Goal: Task Accomplishment & Management: Manage account settings

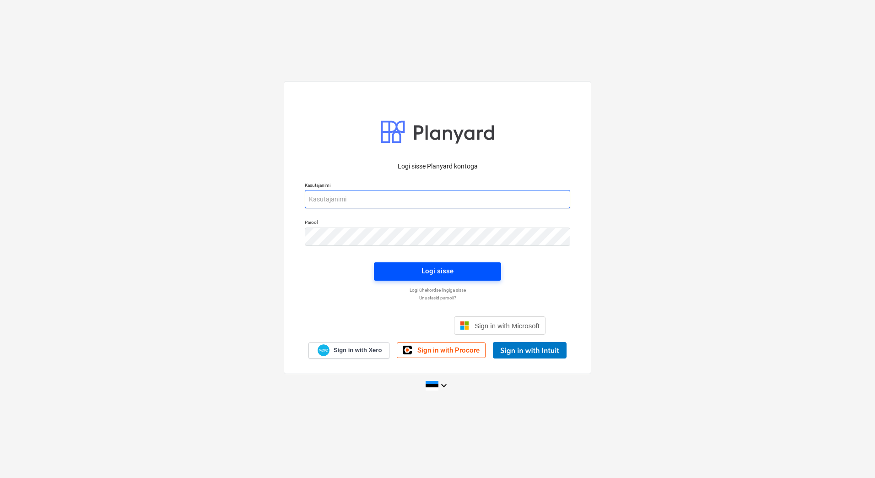
type input "[EMAIL_ADDRESS][PERSON_NAME][DOMAIN_NAME]"
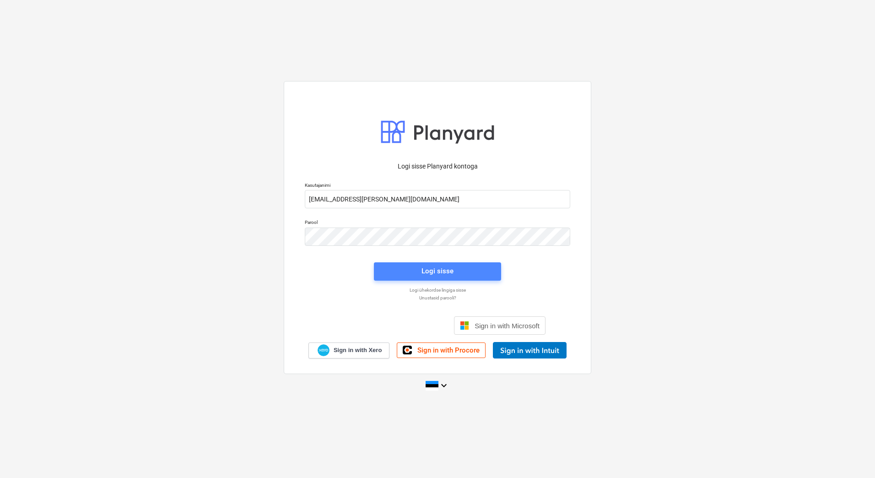
click at [403, 269] on span "Logi sisse" at bounding box center [437, 271] width 105 height 12
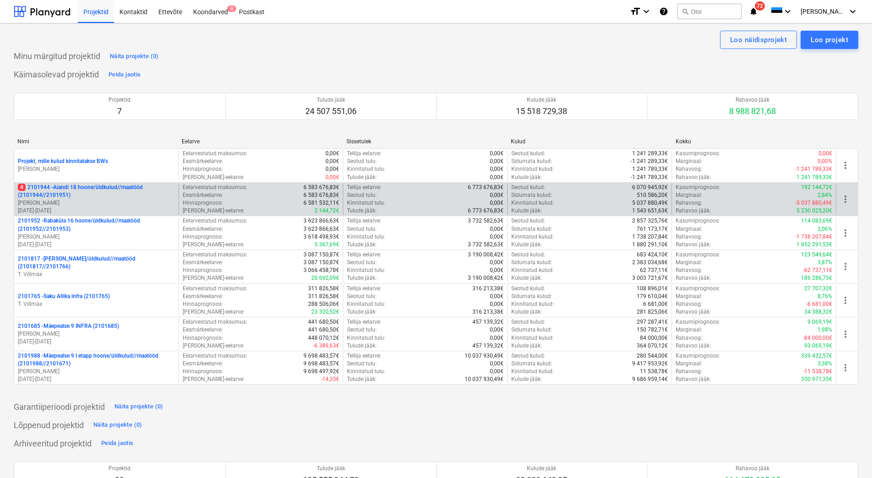
click at [83, 189] on p "4 2101944 - Aiandi 18 hoone/üldkulud//maatööd (2101944//2101951)" at bounding box center [96, 191] width 157 height 16
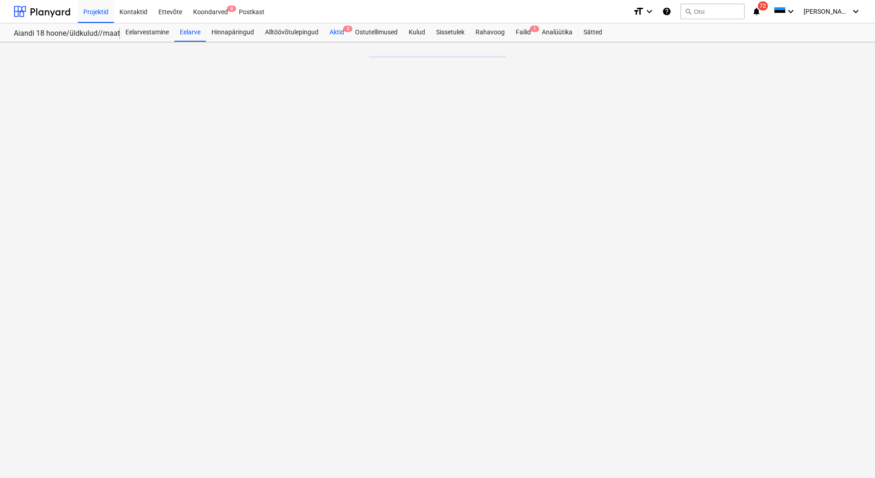
click at [332, 30] on div "Aktid 3" at bounding box center [337, 32] width 26 height 18
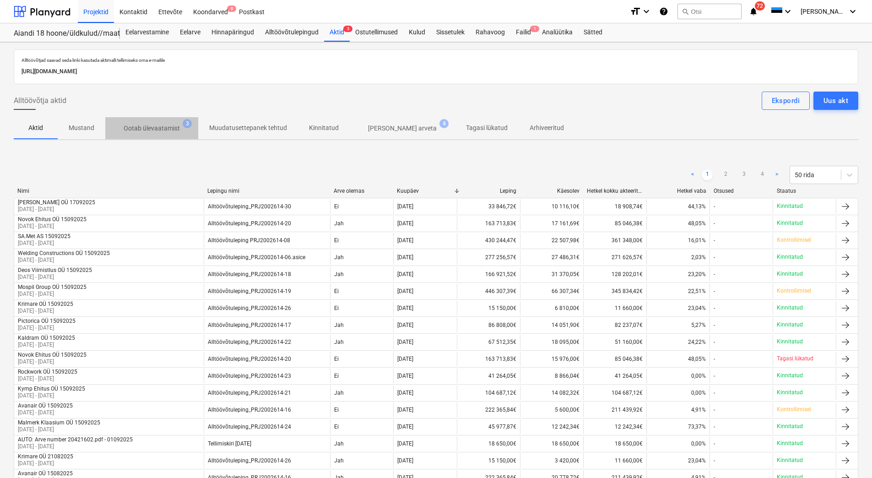
click at [164, 132] on p "Ootab ülevaatamist" at bounding box center [152, 129] width 56 height 10
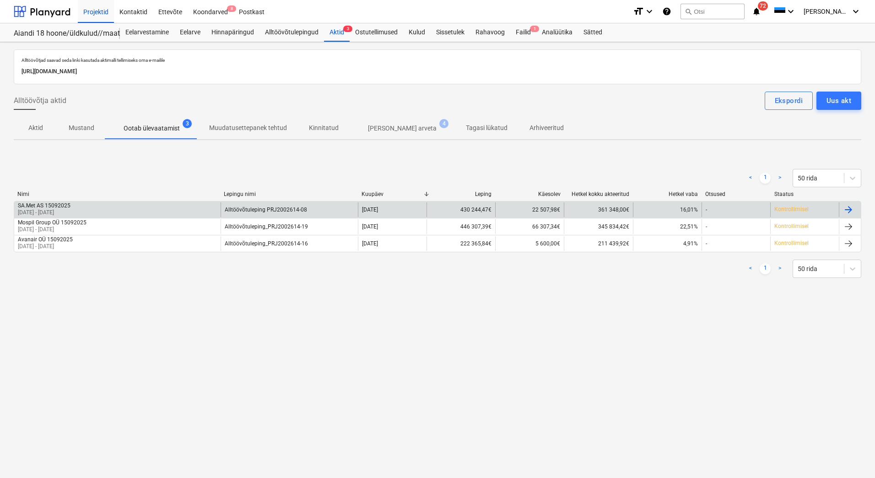
click at [70, 206] on div "SA.Met AS 15092025" at bounding box center [44, 205] width 53 height 6
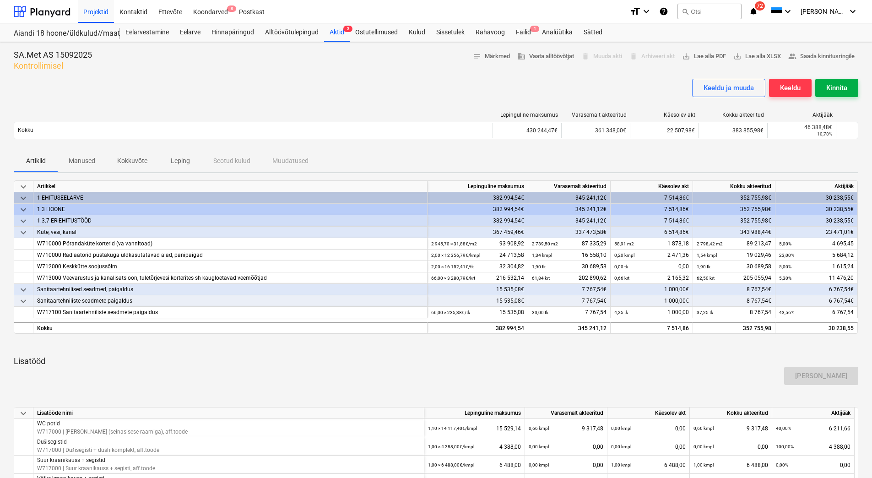
click at [829, 85] on div "Kinnita" at bounding box center [836, 88] width 21 height 12
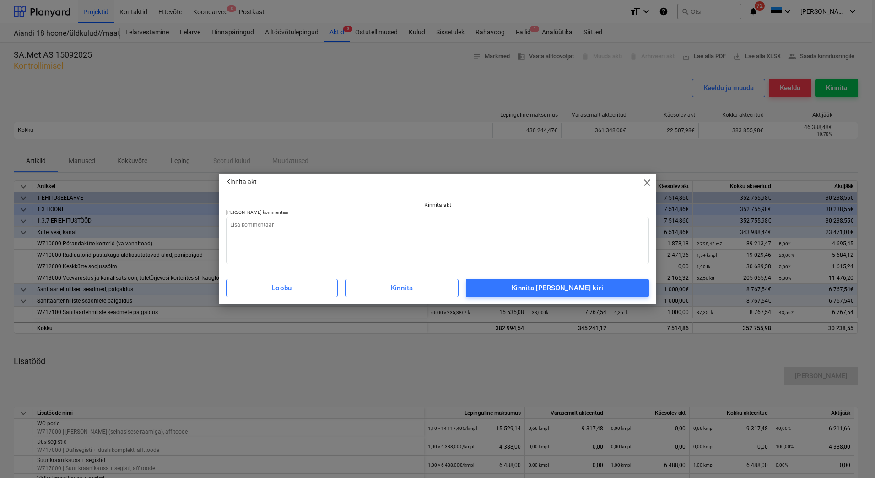
type textarea "x"
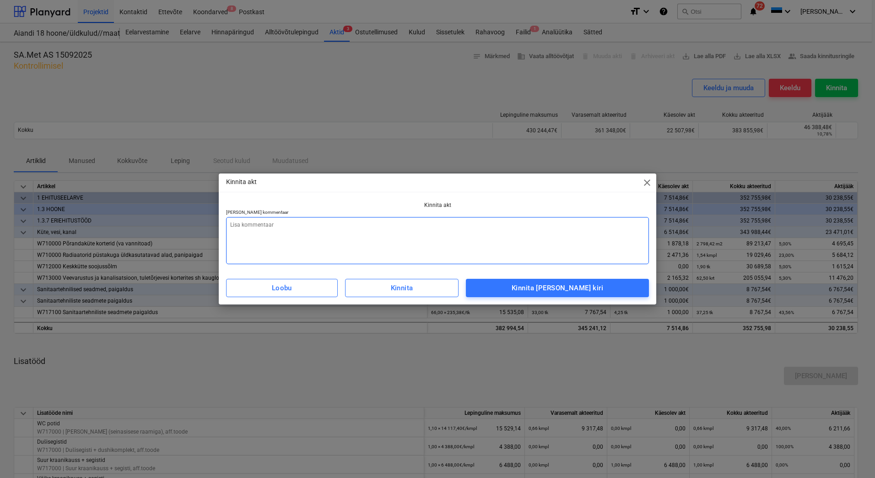
click at [288, 242] on textarea at bounding box center [437, 240] width 423 height 47
type textarea "L"
type textarea "x"
type textarea "Li"
type textarea "x"
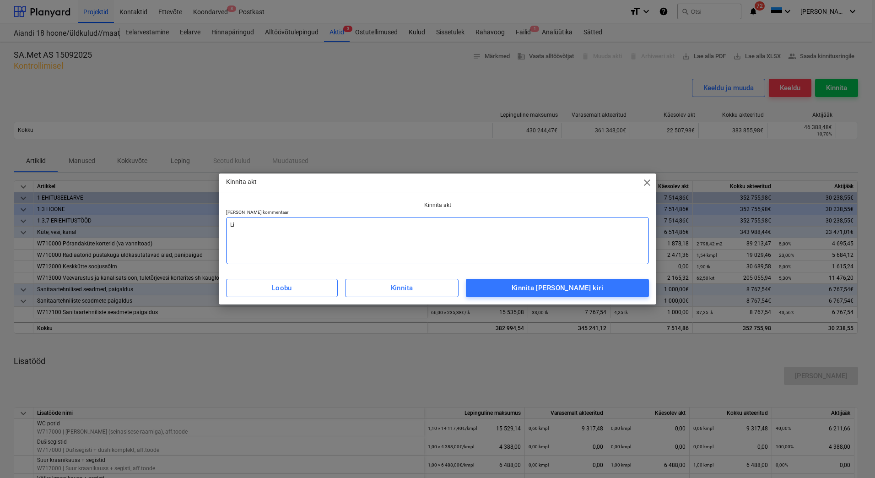
type textarea "Lis"
type textarea "x"
type textarea "[PERSON_NAME]"
type textarea "x"
type textarea "Lisad"
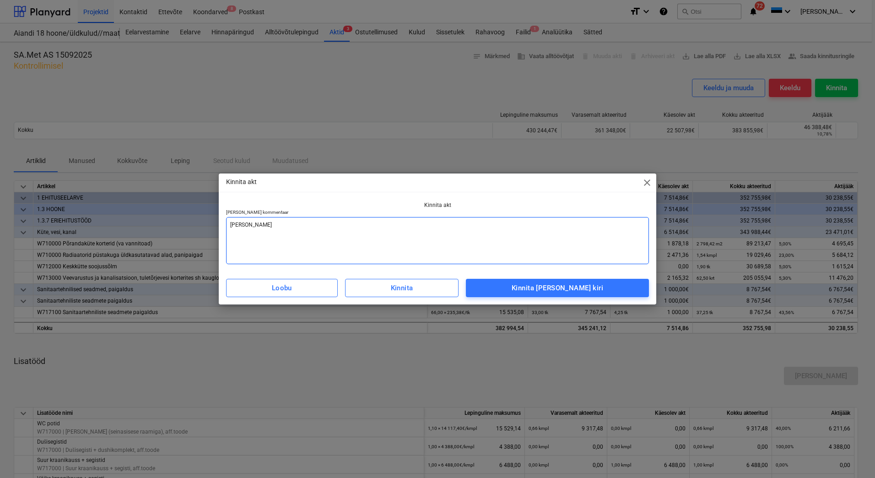
type textarea "x"
type textarea "Lisada"
type textarea "x"
type textarea "Lisada"
type textarea "x"
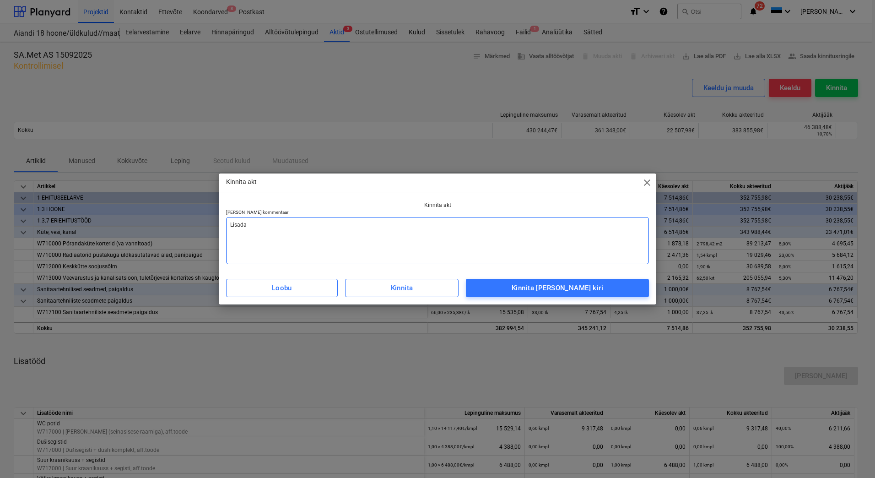
type textarea "Lisada a"
type textarea "x"
type textarea "Lisada ar"
type textarea "x"
type textarea "[PERSON_NAME] arv"
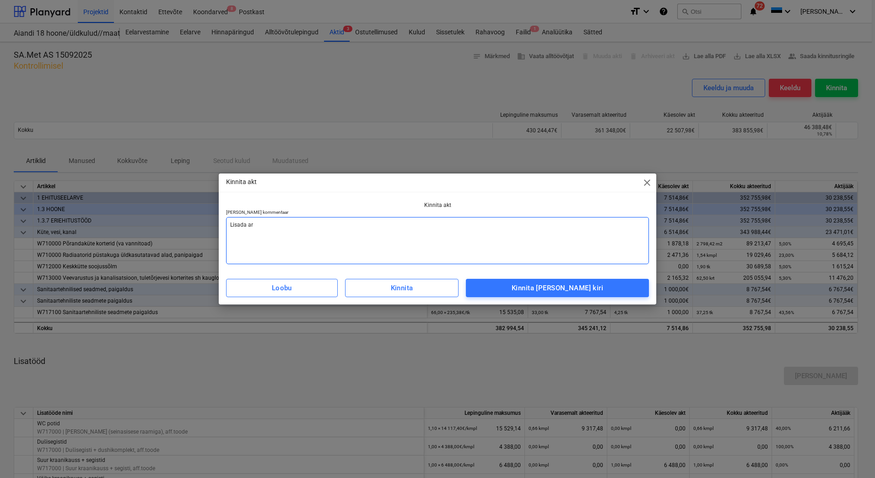
type textarea "x"
type textarea "[PERSON_NAME]"
type textarea "x"
type textarea "[PERSON_NAME]"
type textarea "x"
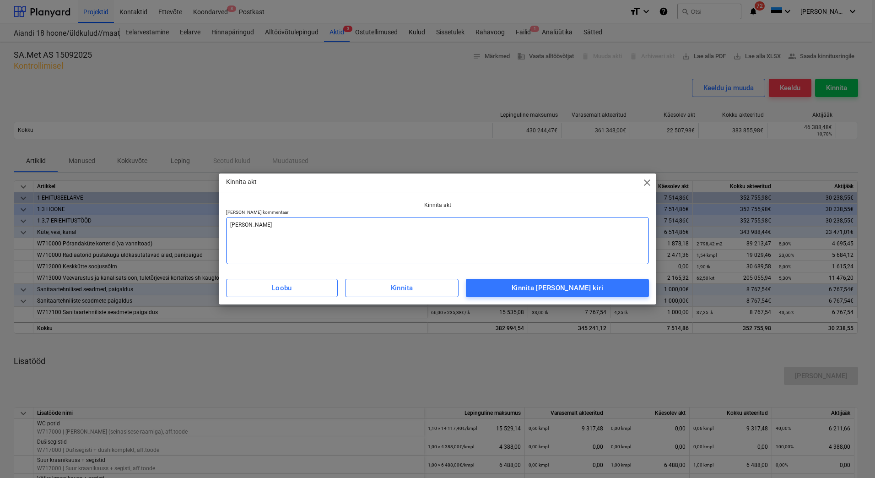
type textarea "[PERSON_NAME] arve v"
type textarea "x"
type textarea "[PERSON_NAME] arve va"
type textarea "x"
type textarea "[PERSON_NAME] arve vas"
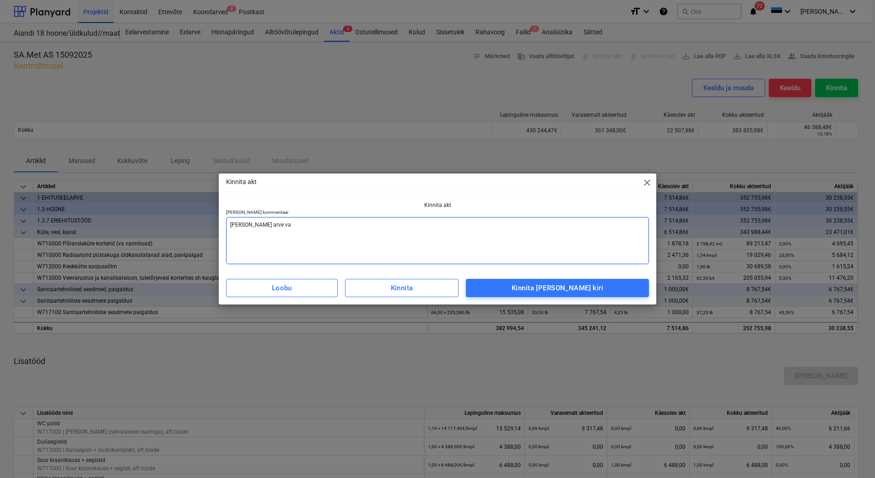
type textarea "x"
type textarea "[PERSON_NAME] arve vast"
type textarea "x"
type textarea "[PERSON_NAME] [PERSON_NAME]"
type textarea "x"
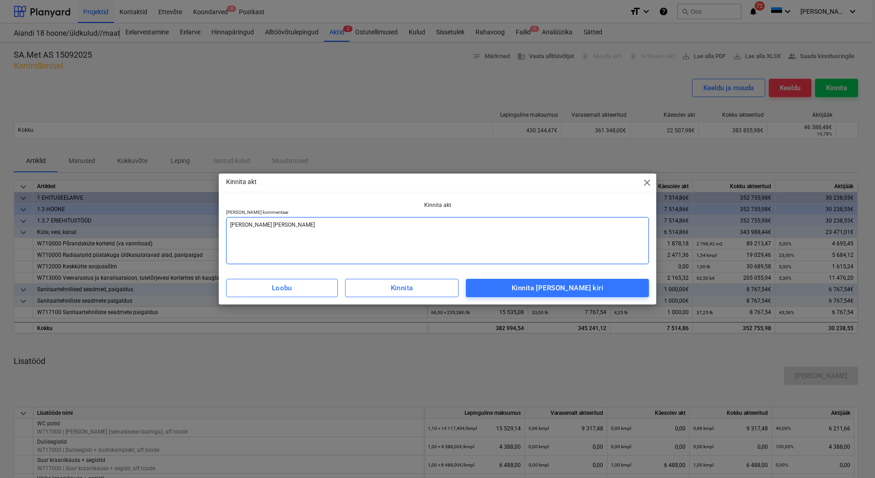
type textarea "[PERSON_NAME] [PERSON_NAME]"
type textarea "x"
type textarea "[PERSON_NAME] [PERSON_NAME]"
type textarea "x"
type textarea "[PERSON_NAME] arve vastaval"
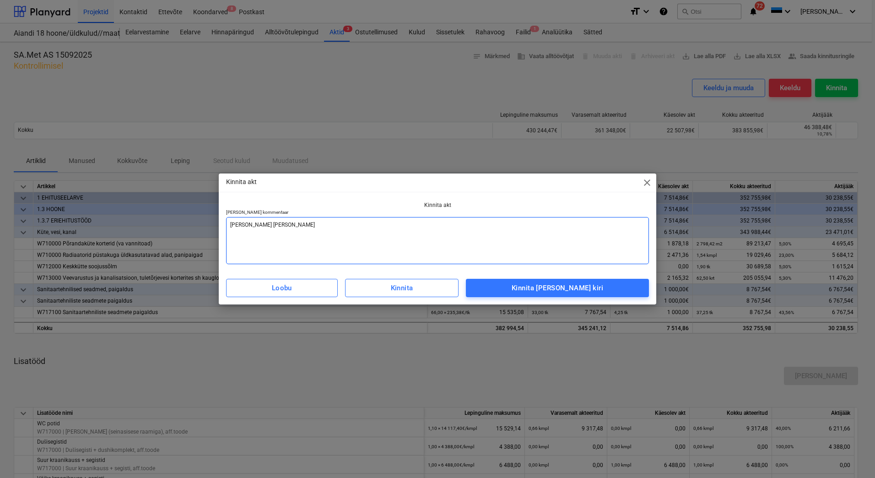
type textarea "x"
type textarea "Lisada arve vastavalt"
type textarea "x"
type textarea "Lisada arve vastavalt"
type textarea "x"
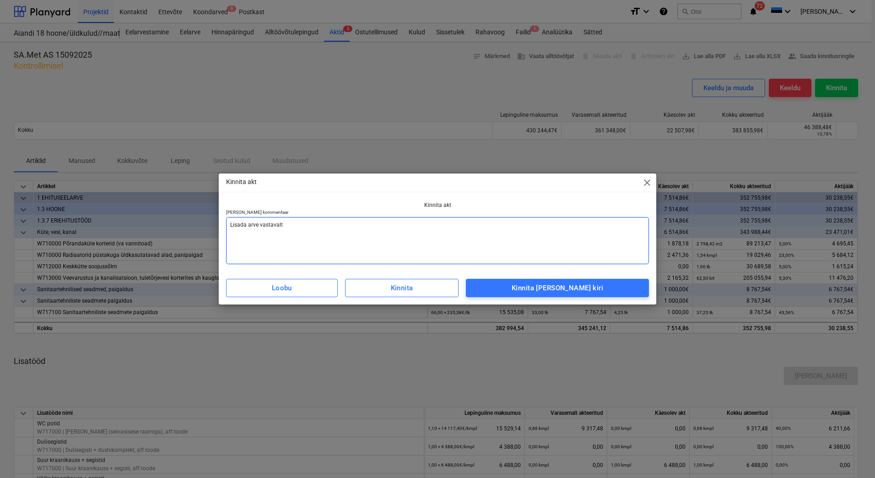
type textarea "Lisada arve vastavalt a"
type textarea "x"
type textarea "Lisada arve vastavalt ak"
type textarea "x"
type textarea "Lisada arve vastavalt akt"
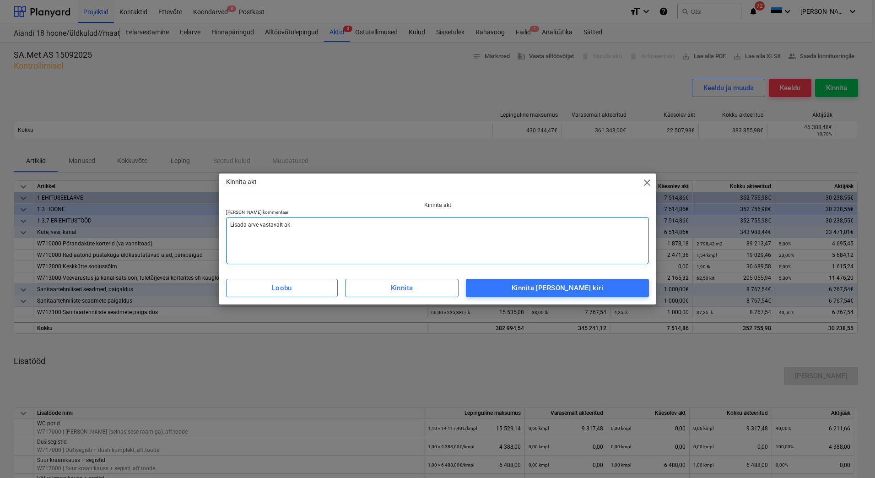
type textarea "x"
type textarea "Lisada arve vastavalt akti"
type textarea "x"
type textarea "Lisada arve vastavalt aktil"
type textarea "x"
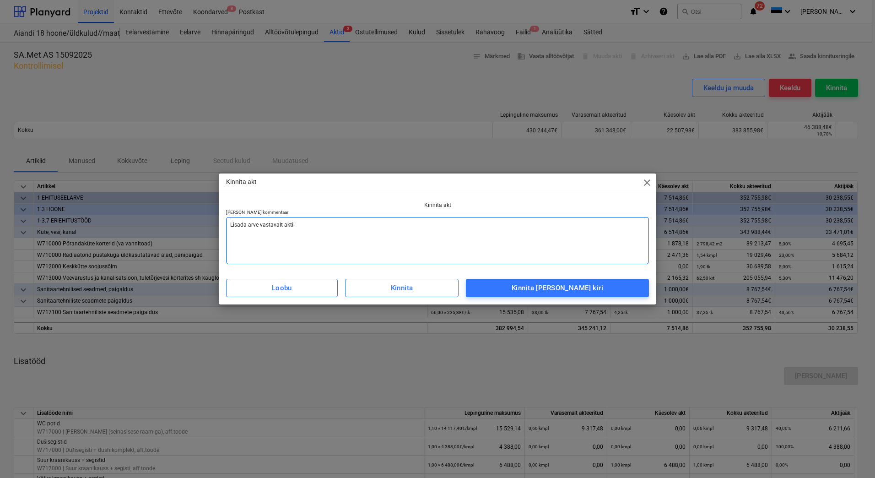
type textarea "Lisada arve vastavalt aktile"
type textarea "x"
type textarea "Lisada arve vastavalt aktile"
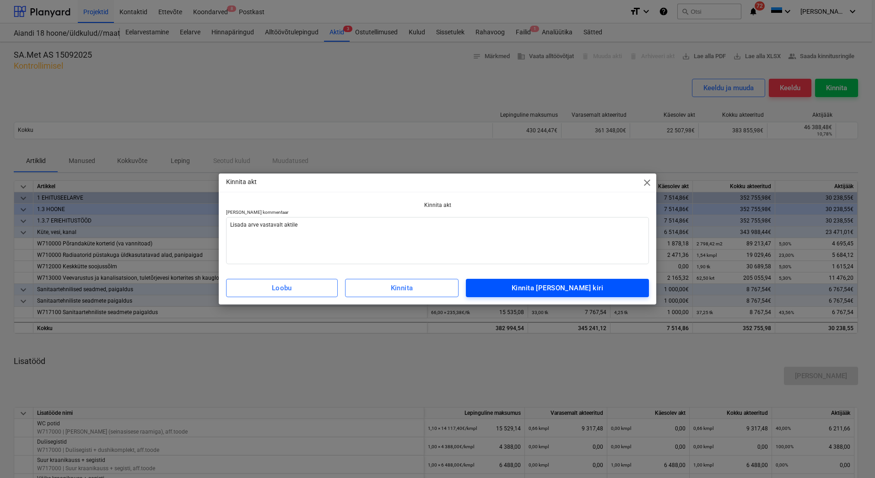
click at [537, 290] on div "Kinnita [PERSON_NAME] kiri" at bounding box center [558, 288] width 92 height 12
type textarea "x"
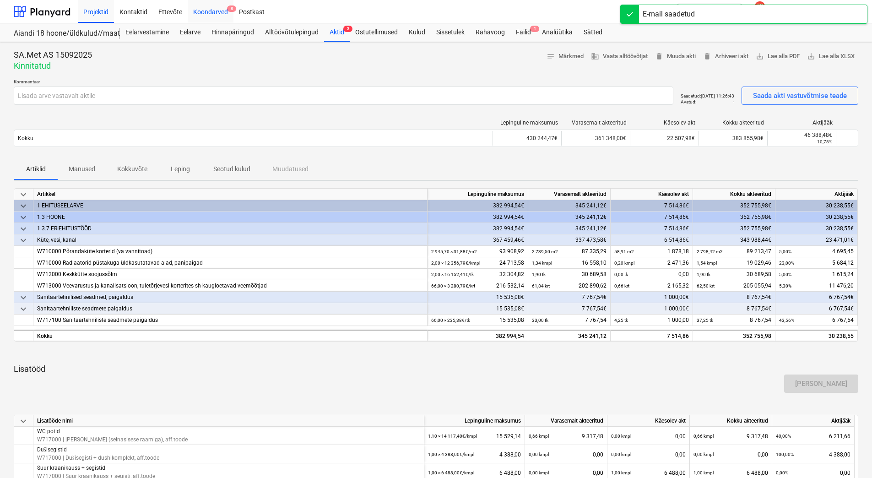
click at [221, 16] on div "Koondarved 8" at bounding box center [211, 11] width 46 height 23
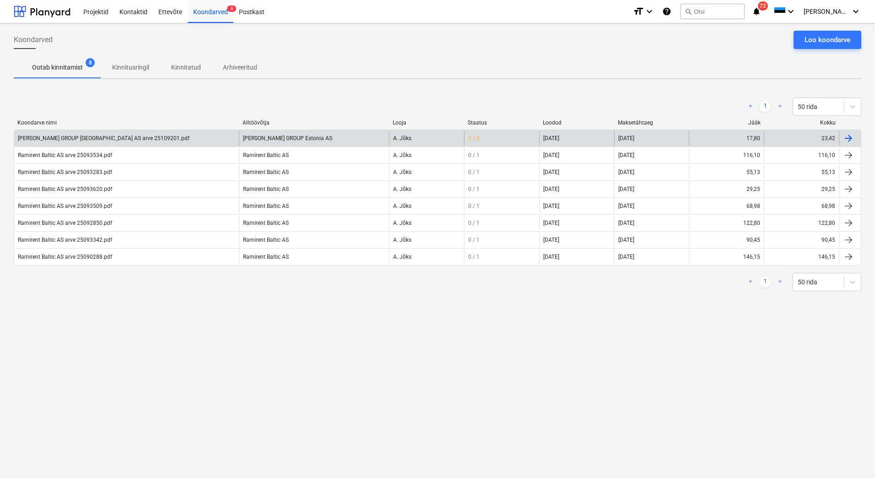
click at [106, 136] on div "[PERSON_NAME] GROUP [GEOGRAPHIC_DATA] AS arve 25109201.pdf" at bounding box center [104, 138] width 172 height 6
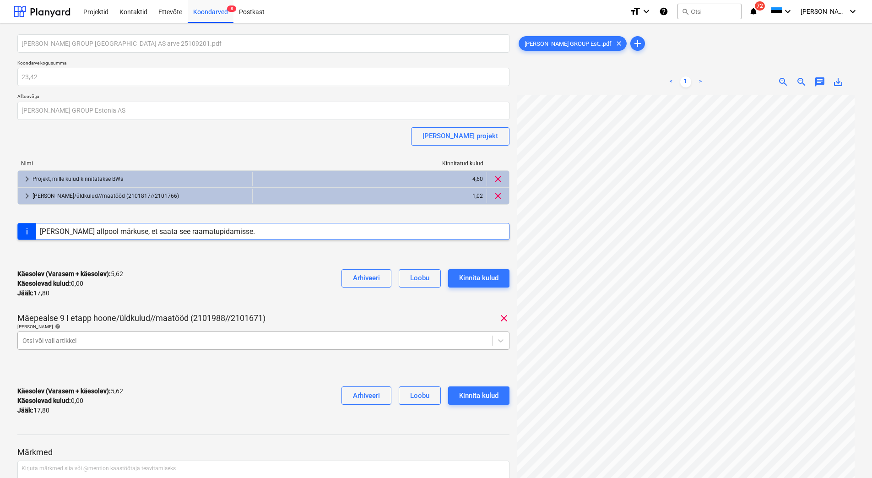
click at [117, 345] on body "Projektid Kontaktid Ettevõte Koondarved 8 Postkast format_size keyboard_arrow_d…" at bounding box center [436, 239] width 872 height 478
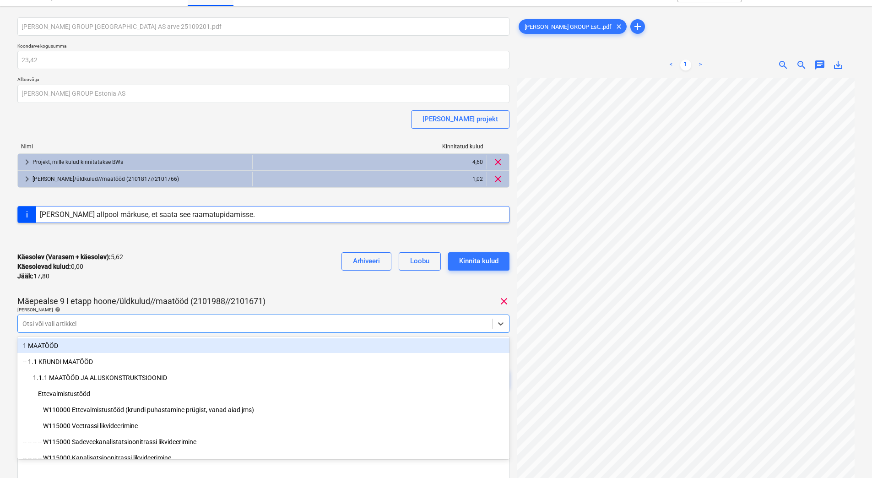
scroll to position [18, 0]
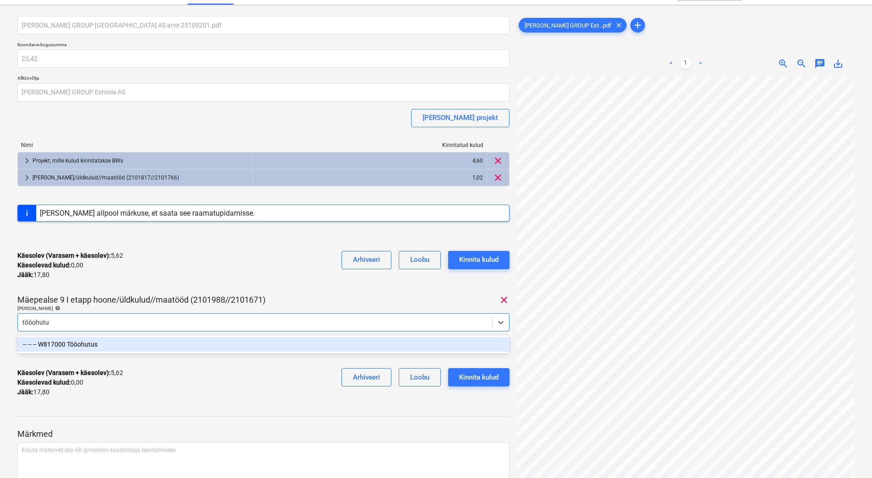
type input "tööohutus"
click at [86, 346] on div "-- -- -- W817000 Tööohutus" at bounding box center [263, 344] width 492 height 15
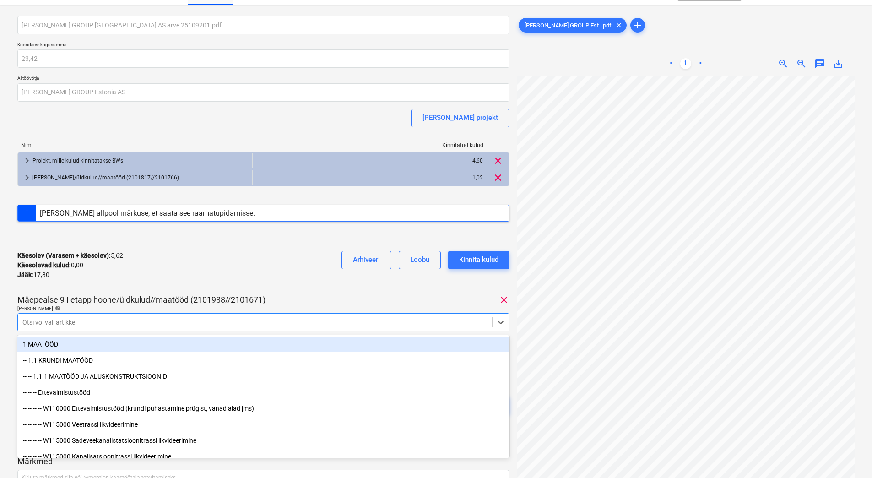
click at [177, 270] on div "Käesolev (Varasem + käesolev) : 5,62 Käesolevad kulud : 0,00 Jääk : 17,80 Arhiv…" at bounding box center [263, 264] width 492 height 43
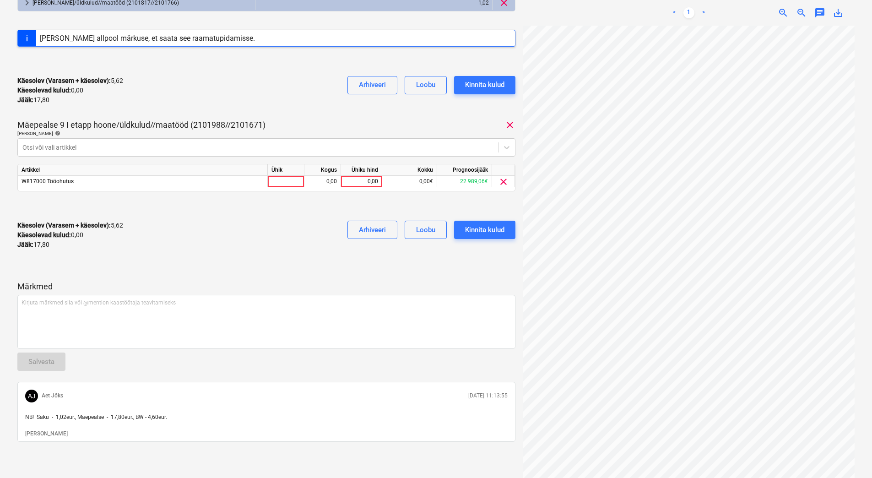
scroll to position [197, 0]
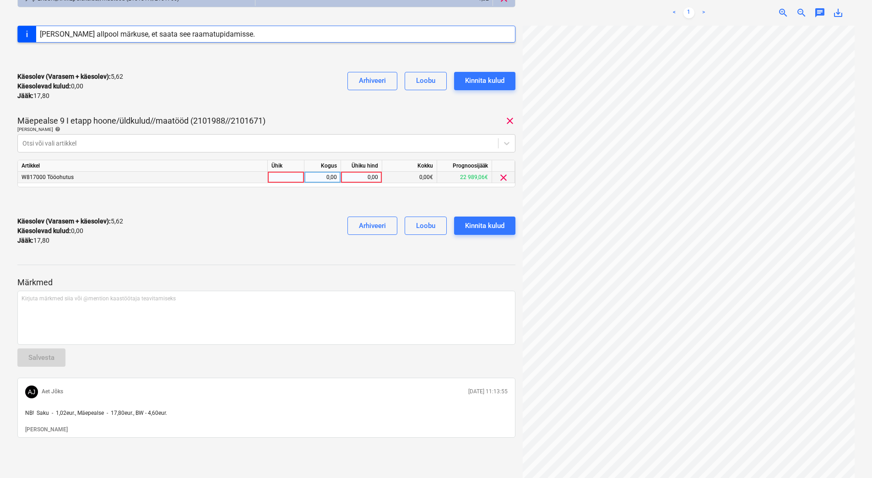
click at [357, 178] on div "0,00" at bounding box center [361, 177] width 33 height 11
type input "17,8"
click at [277, 235] on div "Käesolev (Varasem + käesolev) : 23,42 Käesolevad kulud : 17,80 Jääk : 0,00 Arhi…" at bounding box center [266, 230] width 498 height 43
click at [330, 205] on div at bounding box center [266, 201] width 498 height 15
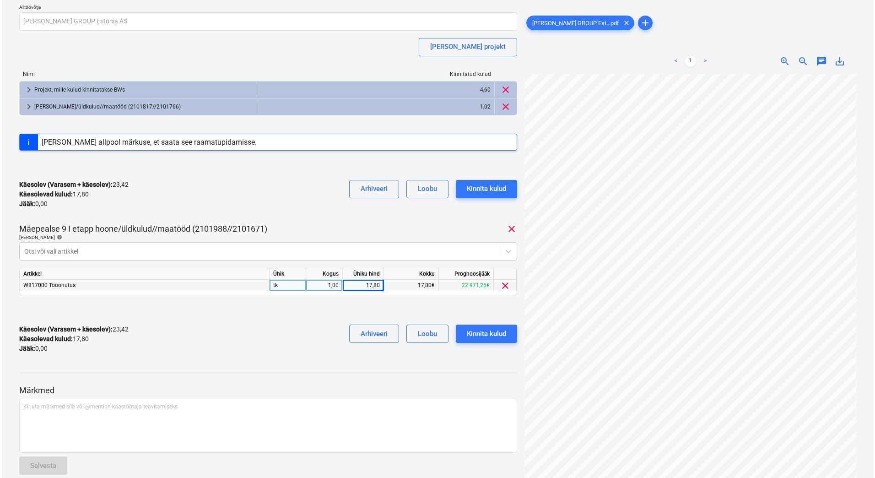
scroll to position [60, 0]
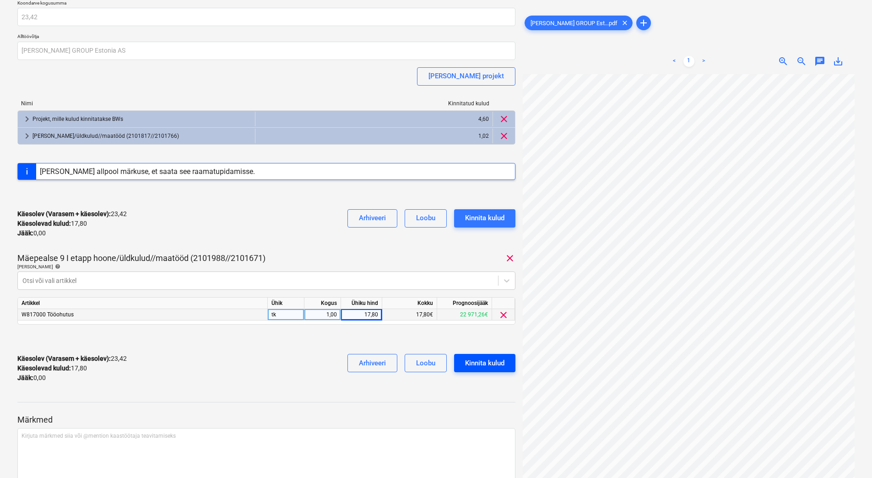
click at [488, 367] on div "Kinnita kulud" at bounding box center [484, 363] width 39 height 12
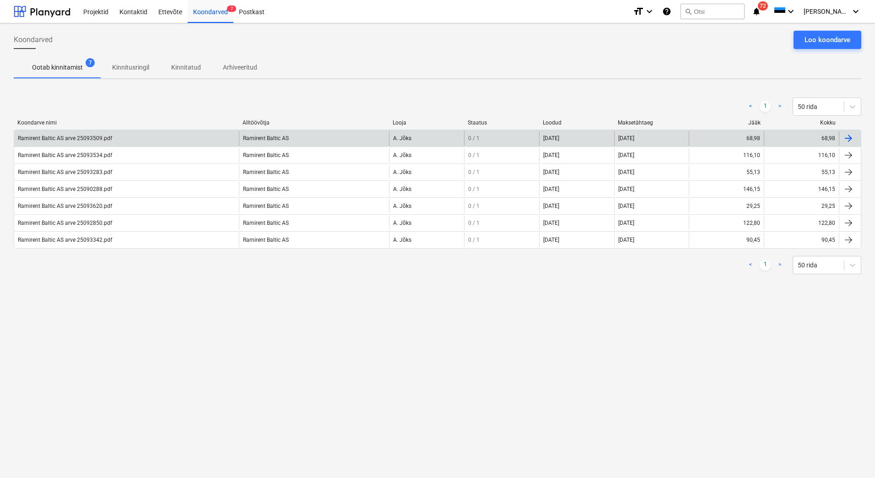
click at [74, 135] on div "Ramirent Baltic AS arve 25093509.pdf" at bounding box center [65, 138] width 94 height 6
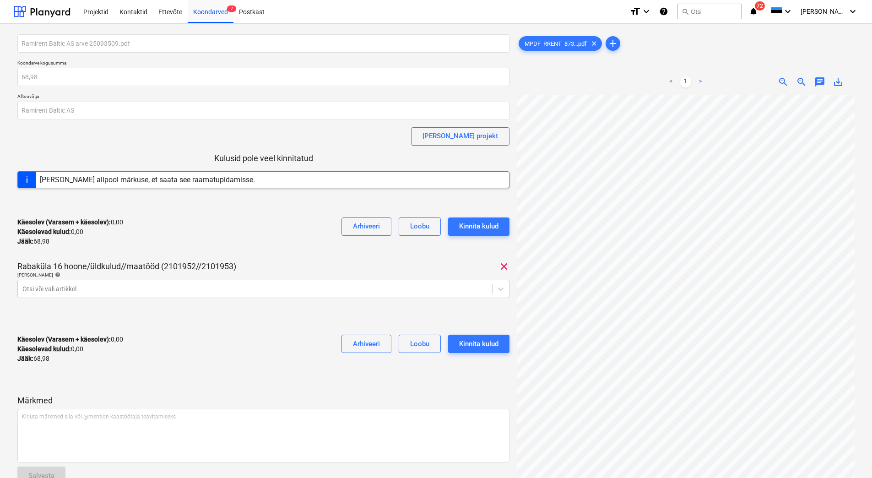
scroll to position [14, 76]
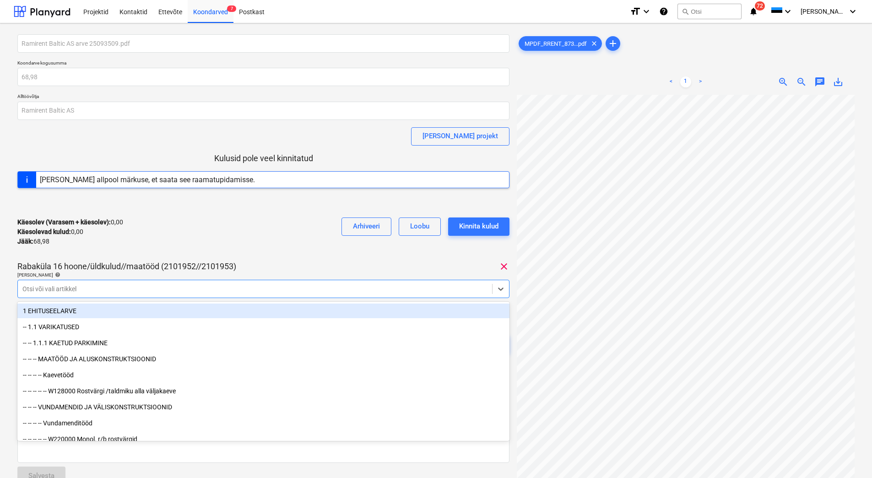
click at [93, 286] on div at bounding box center [254, 288] width 465 height 9
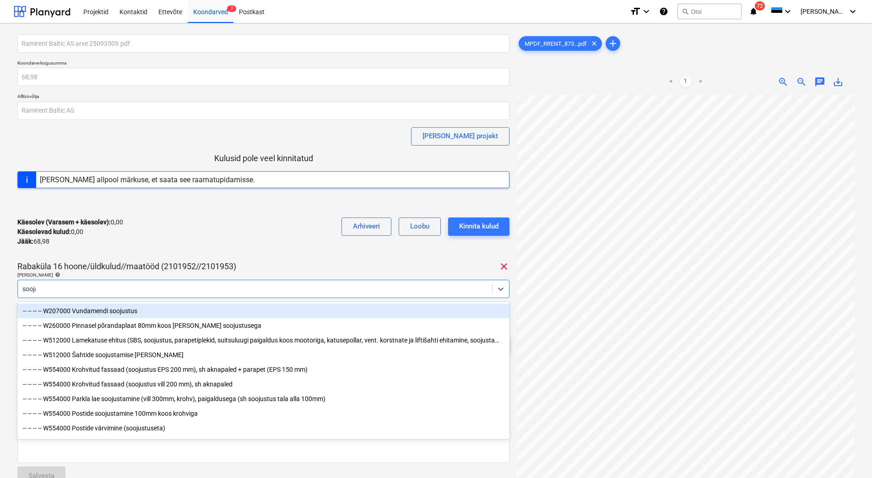
type input "soojak"
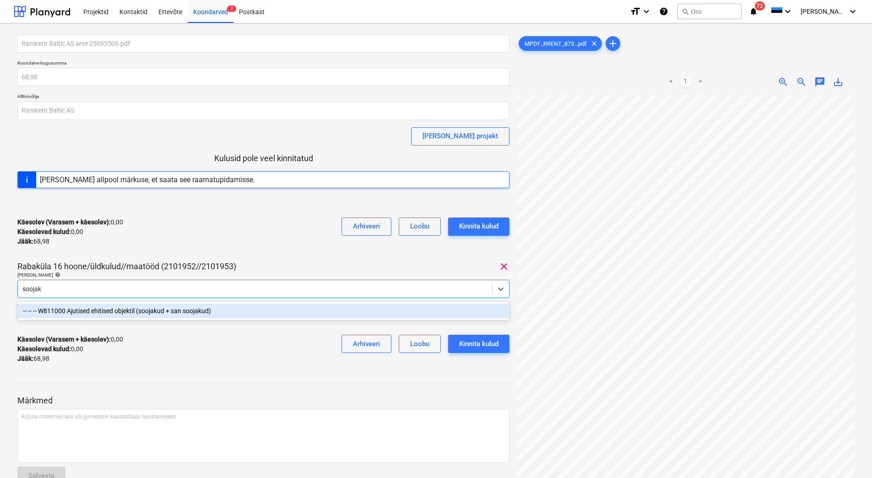
click at [109, 311] on div "-- -- -- W811000 Ajutised ehitised objektil (soojakud + san soojakud)" at bounding box center [263, 310] width 492 height 15
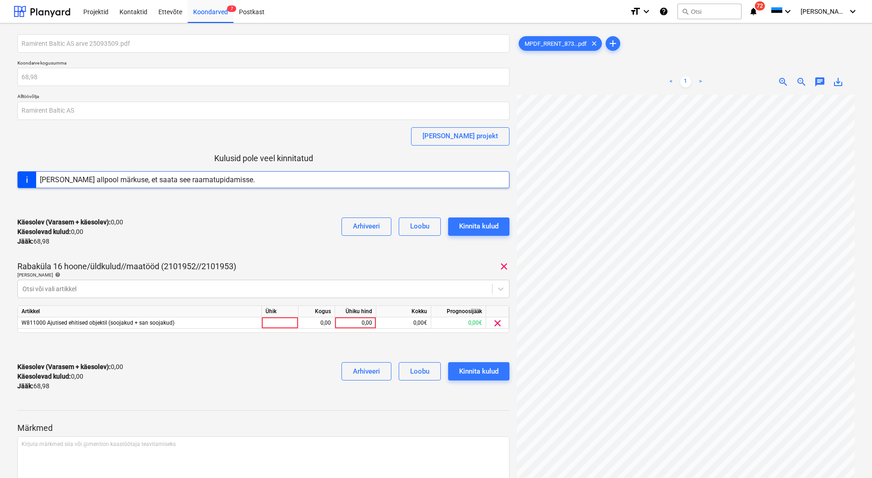
click at [135, 248] on div "Käesolev (Varasem + käesolev) : 0,00 Käesolevad kulud : 0,00 Jääk : 68,98 Arhiv…" at bounding box center [263, 231] width 492 height 43
click at [344, 321] on div "0,00" at bounding box center [355, 322] width 33 height 11
type input "68,98"
click at [286, 364] on div "Käesolev (Varasem + käesolev) : 0,00 Käesolevad kulud : 0,00 Jääk : 68,98 Arhiv…" at bounding box center [263, 376] width 492 height 43
click at [490, 368] on div "Kinnita kulud" at bounding box center [478, 371] width 39 height 12
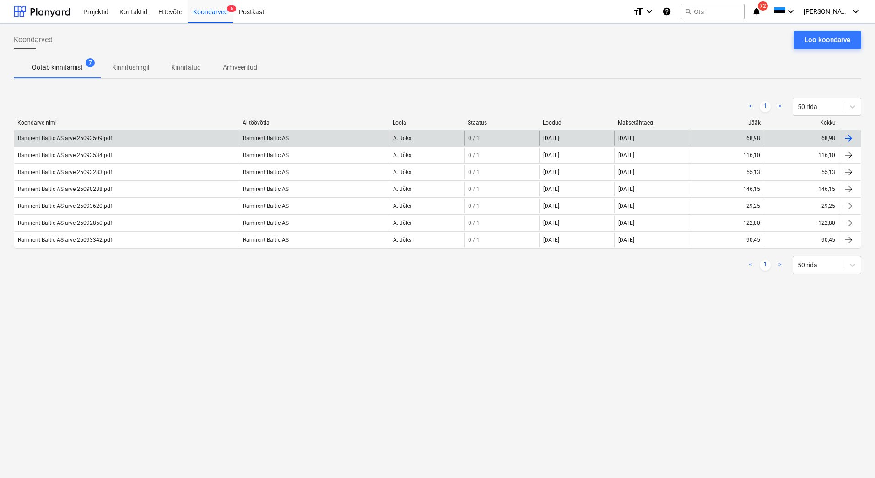
click at [65, 139] on div "Ramirent Baltic AS arve 25093509.pdf" at bounding box center [65, 138] width 94 height 6
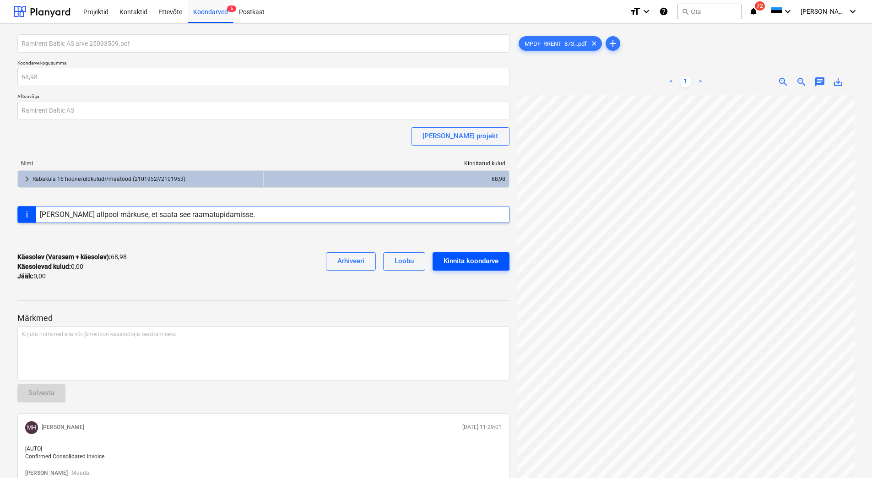
scroll to position [0, 1]
click at [219, 17] on div "Koondarved 6" at bounding box center [211, 11] width 46 height 23
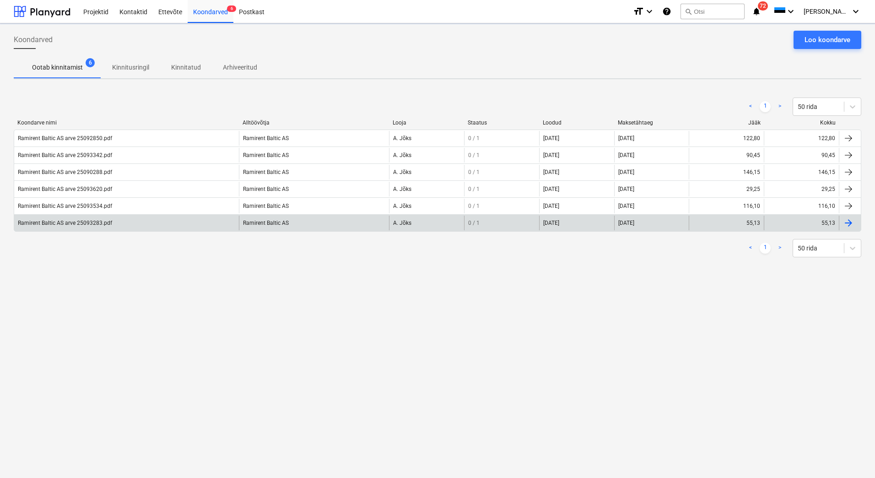
click at [61, 224] on div "Ramirent Baltic AS arve 25093283.pdf" at bounding box center [65, 223] width 94 height 6
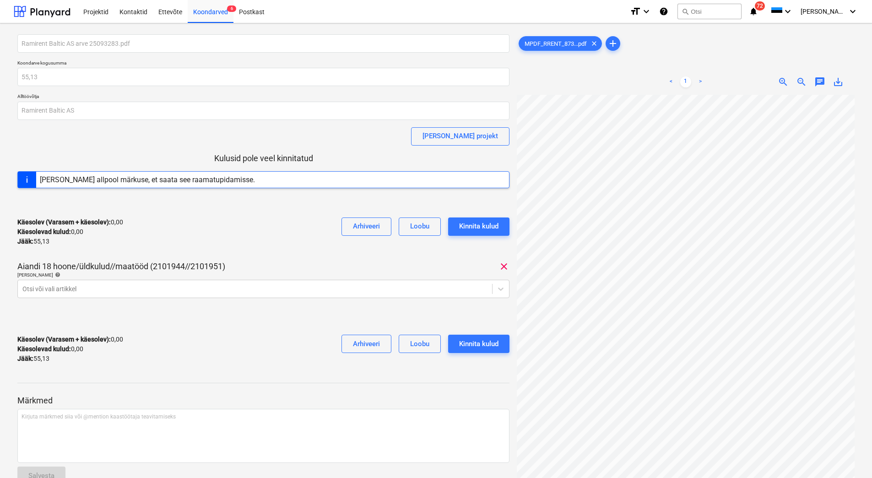
scroll to position [8, 21]
click at [56, 290] on div at bounding box center [254, 288] width 465 height 9
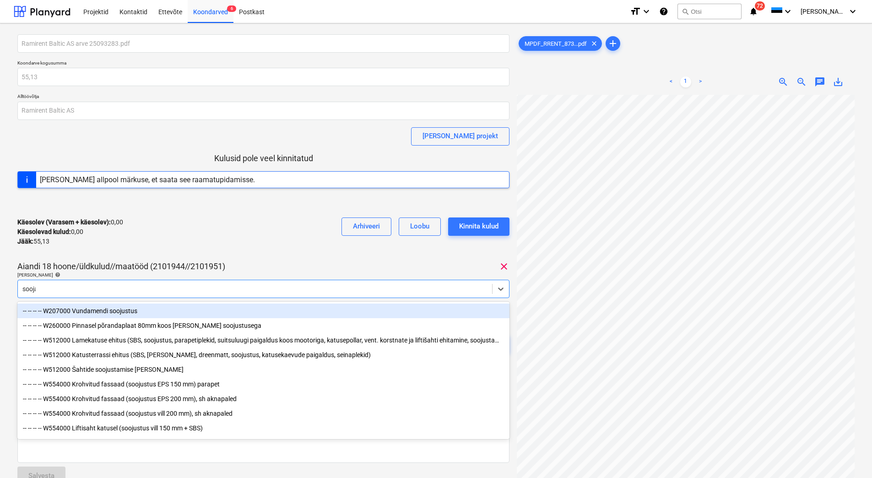
type input "soojak"
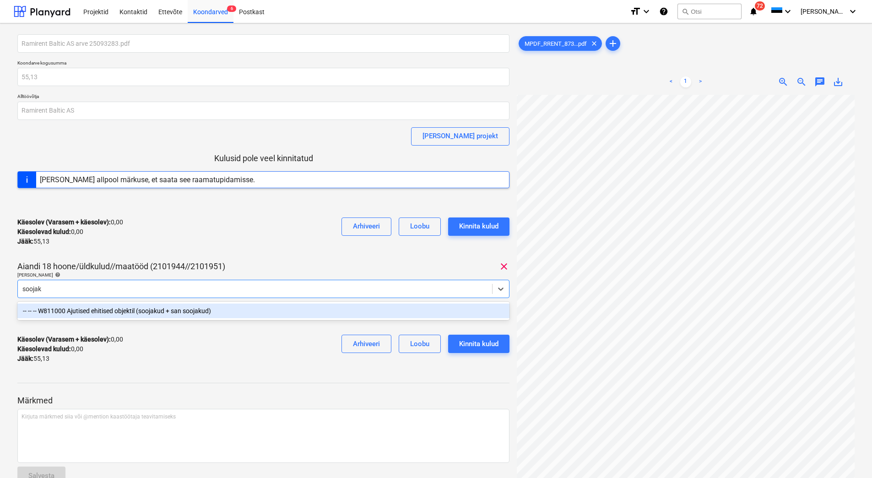
click at [111, 308] on div "-- -- -- W811000 Ajutised ehitised objektil (soojakud + san soojakud)" at bounding box center [263, 310] width 492 height 15
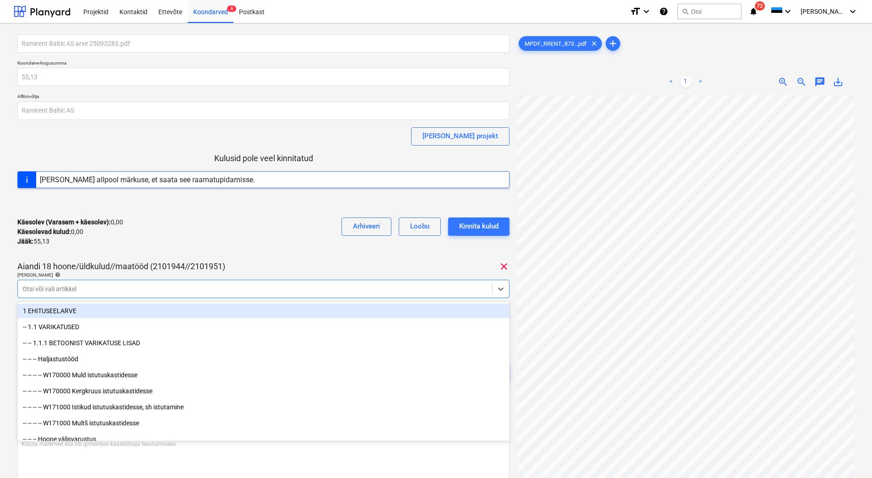
click at [125, 243] on div "Käesolev (Varasem + käesolev) : 0,00 Käesolevad kulud : 0,00 Jääk : 55,13 Arhiv…" at bounding box center [263, 231] width 492 height 43
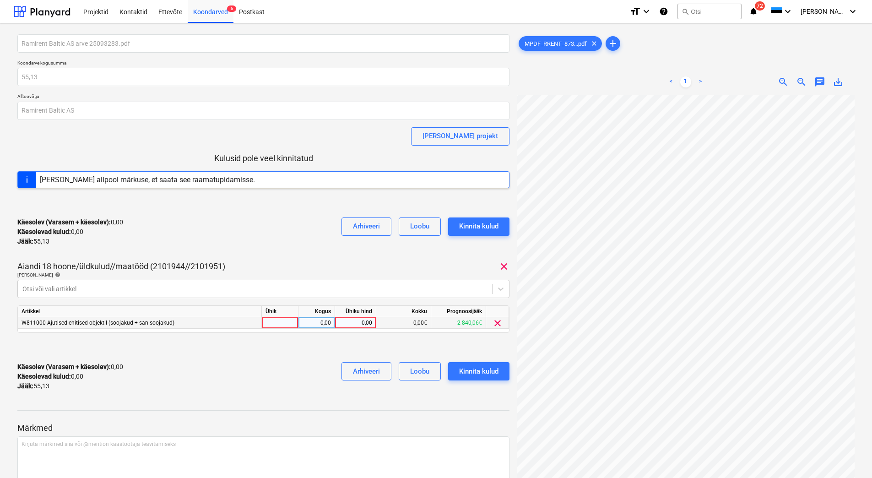
click at [356, 321] on div "0,00" at bounding box center [355, 322] width 33 height 11
type input "55,13"
click at [319, 353] on div at bounding box center [263, 347] width 492 height 15
click at [470, 374] on div "Kinnita kulud" at bounding box center [478, 371] width 39 height 12
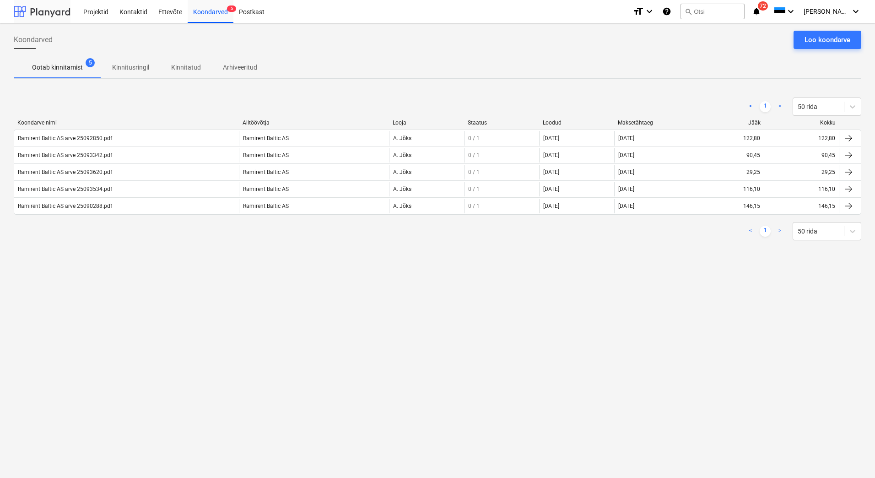
click at [49, 12] on div at bounding box center [42, 11] width 57 height 23
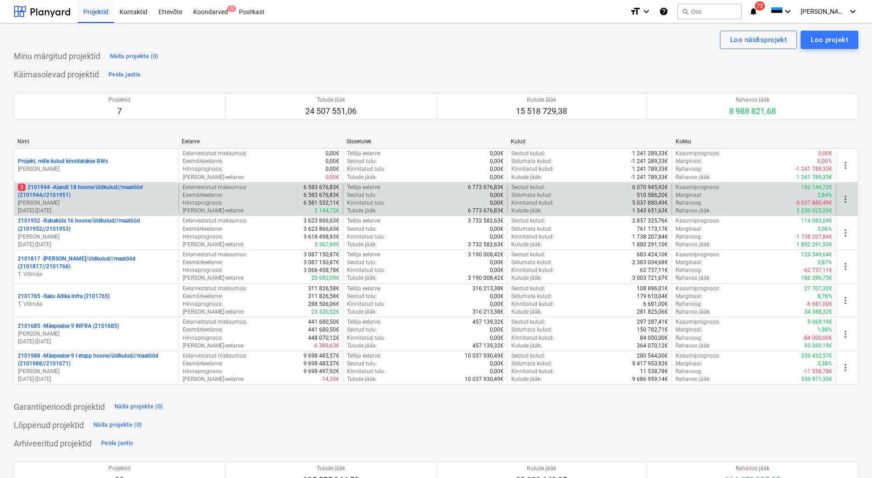
click at [95, 200] on p "[PERSON_NAME]" at bounding box center [96, 203] width 157 height 8
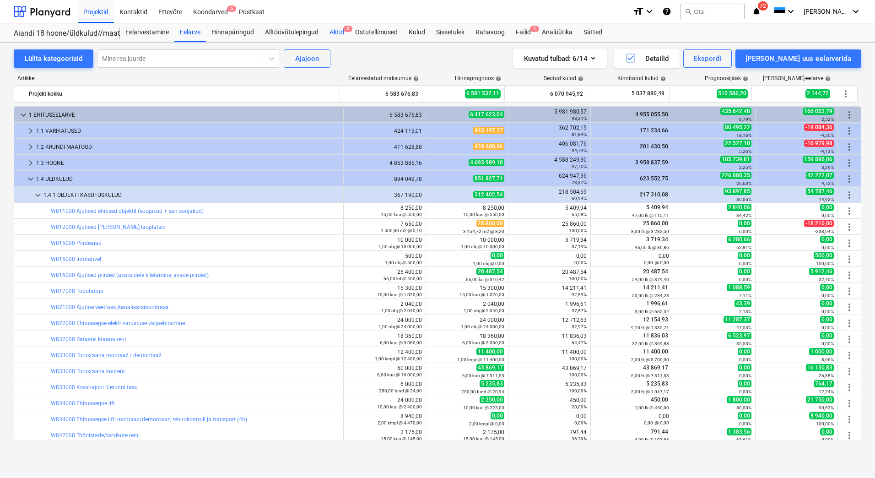
click at [336, 34] on div "Aktid 2" at bounding box center [337, 32] width 26 height 18
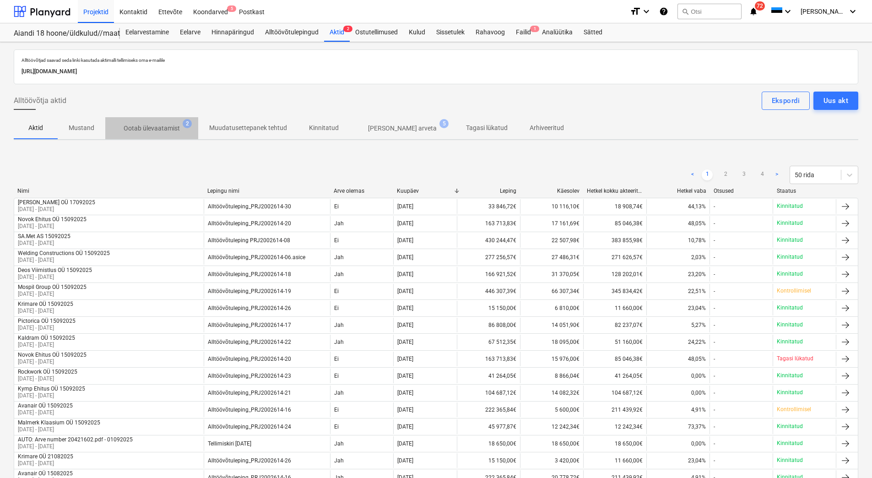
click at [156, 128] on p "Ootab ülevaatamist" at bounding box center [152, 129] width 56 height 10
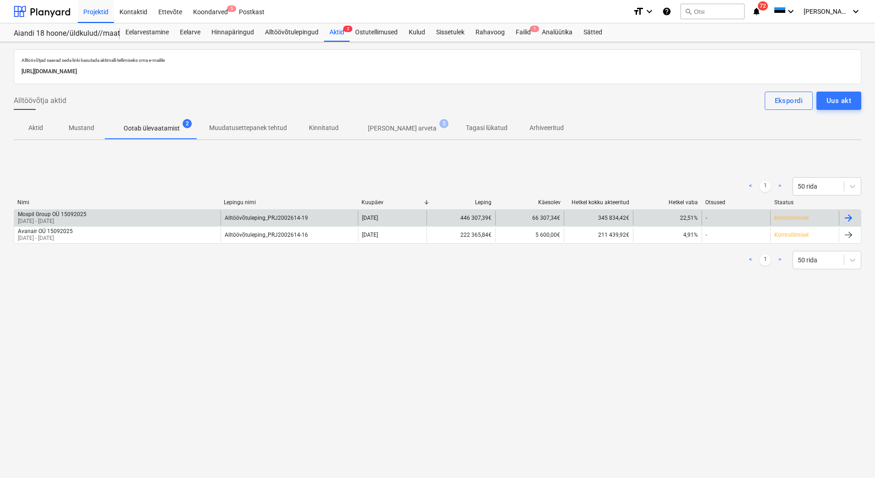
click at [58, 218] on p "[DATE] - [DATE]" at bounding box center [52, 221] width 69 height 8
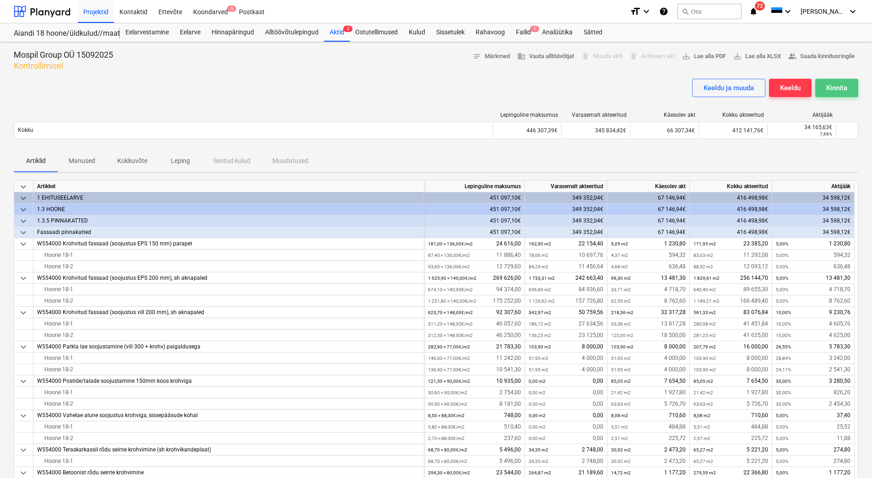
click at [842, 91] on div "Kinnita" at bounding box center [836, 88] width 21 height 12
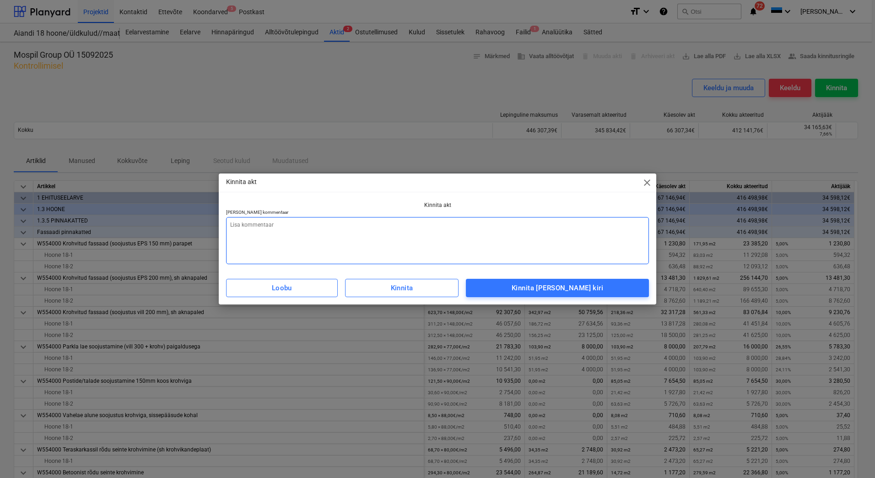
click at [288, 248] on textarea at bounding box center [437, 240] width 423 height 47
type textarea "x"
type textarea "L"
type textarea "x"
type textarea "Li"
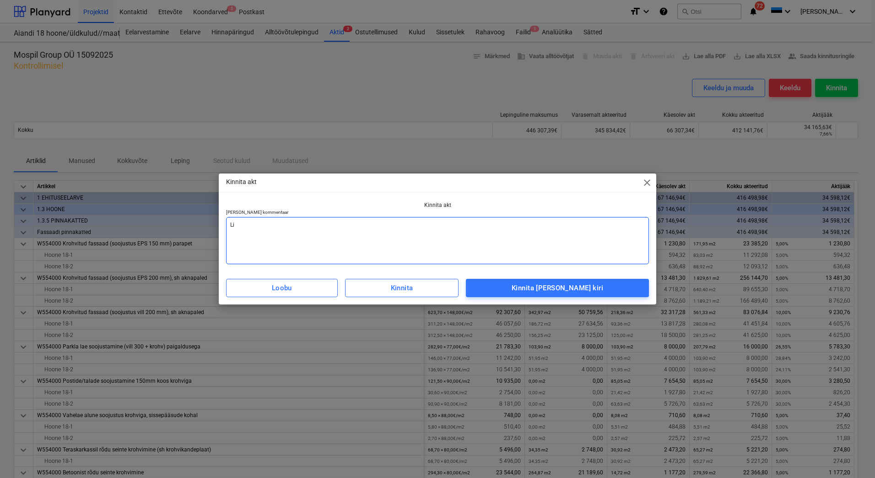
type textarea "x"
type textarea "Lis"
type textarea "x"
type textarea "[PERSON_NAME]"
type textarea "x"
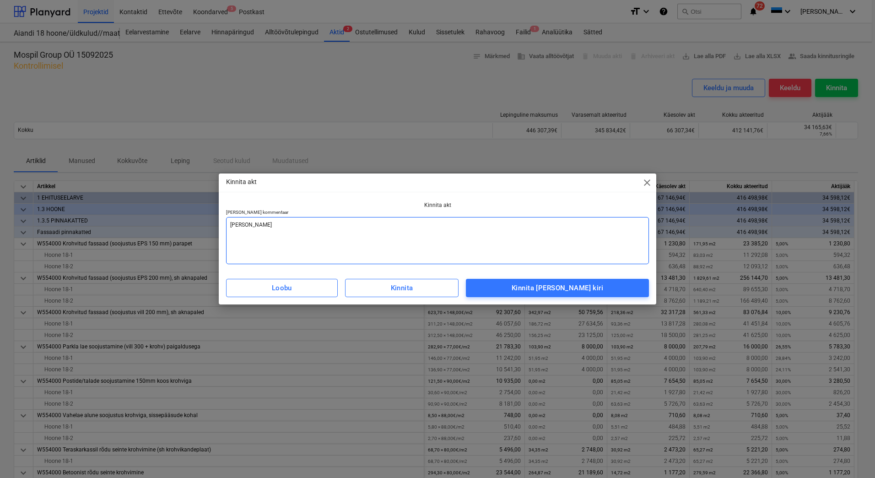
type textarea "Lisad"
type textarea "x"
type textarea "Lisada"
type textarea "x"
type textarea "Lisada"
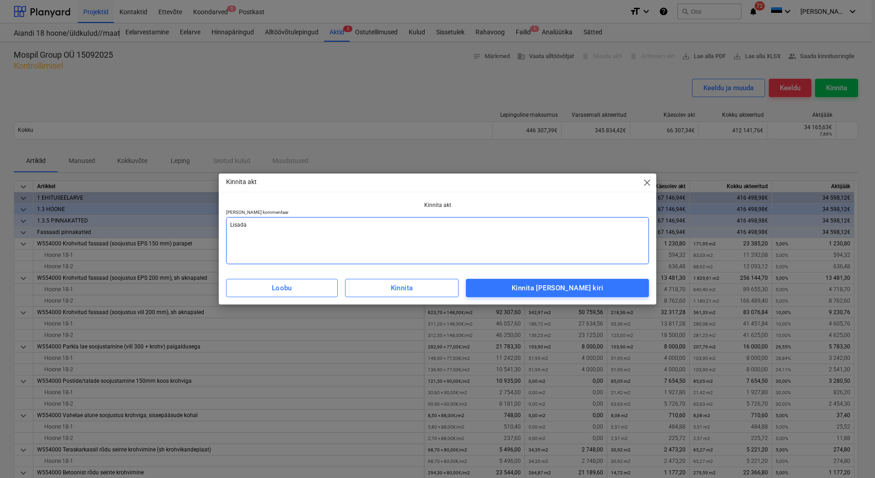
type textarea "x"
type textarea "Lisada a"
type textarea "x"
type textarea "Lisada ar"
type textarea "x"
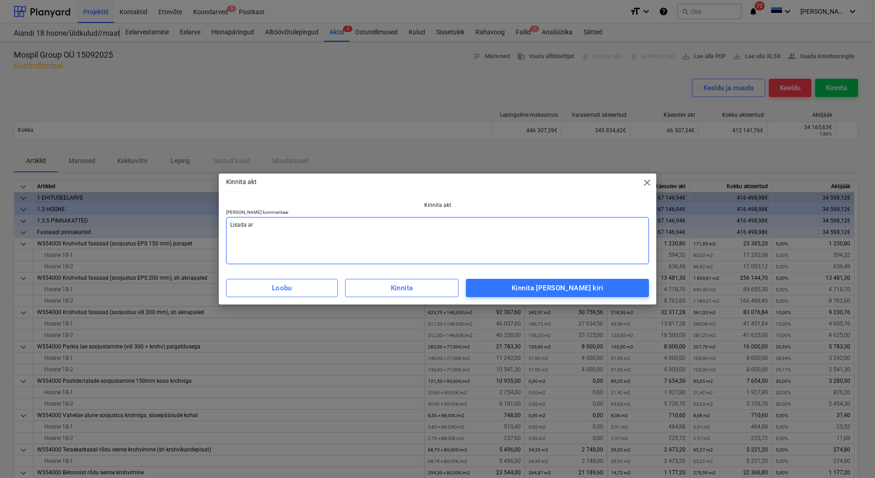
type textarea "[PERSON_NAME] arv"
type textarea "x"
type textarea "[PERSON_NAME]"
type textarea "x"
type textarea "[PERSON_NAME]"
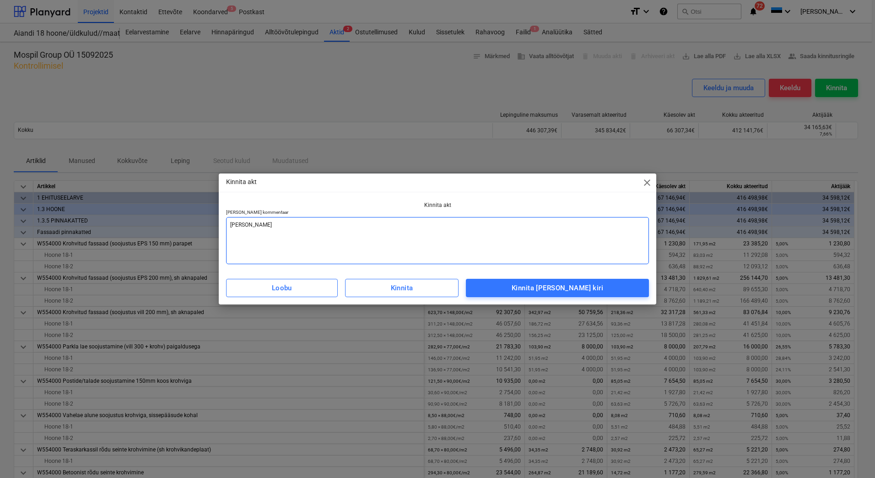
type textarea "x"
type textarea "[PERSON_NAME] arve v"
type textarea "x"
type textarea "[PERSON_NAME] arve va"
type textarea "x"
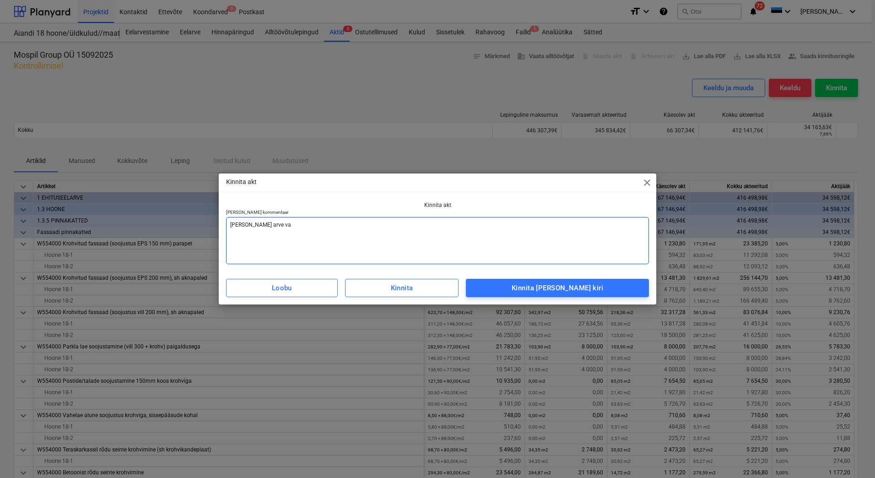
type textarea "[PERSON_NAME] arve vas"
type textarea "x"
type textarea "[PERSON_NAME] arve vast"
type textarea "x"
type textarea "[PERSON_NAME] [PERSON_NAME]"
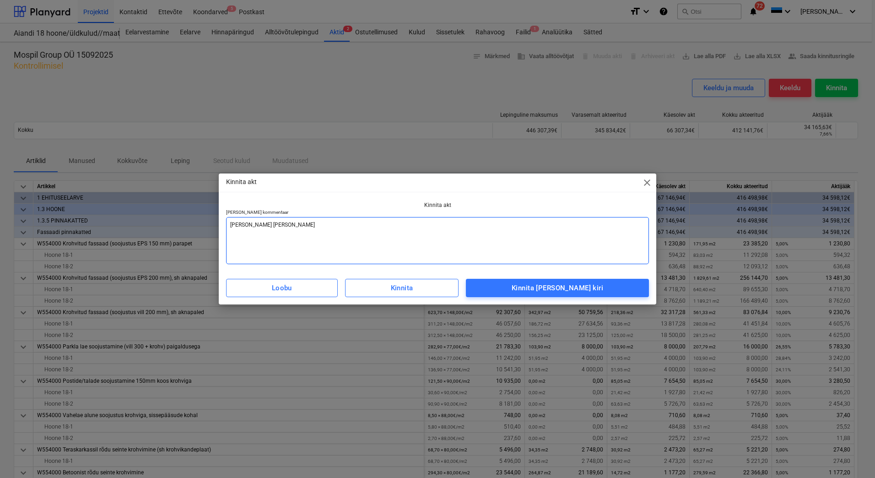
type textarea "x"
type textarea "[PERSON_NAME] [PERSON_NAME]"
type textarea "x"
type textarea "[PERSON_NAME] [PERSON_NAME]"
type textarea "x"
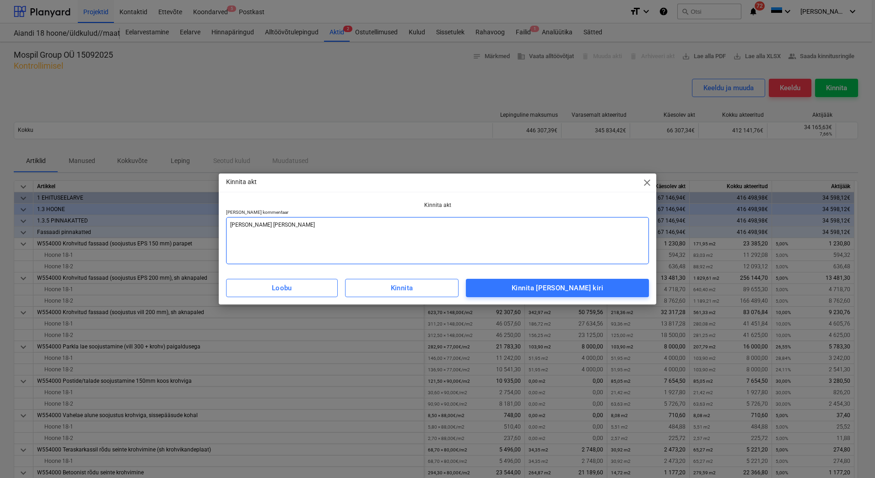
type textarea "[PERSON_NAME] arve vastaval"
type textarea "x"
type textarea "Lisada arve vastavalt"
type textarea "x"
type textarea "Lisada arve vastavalt"
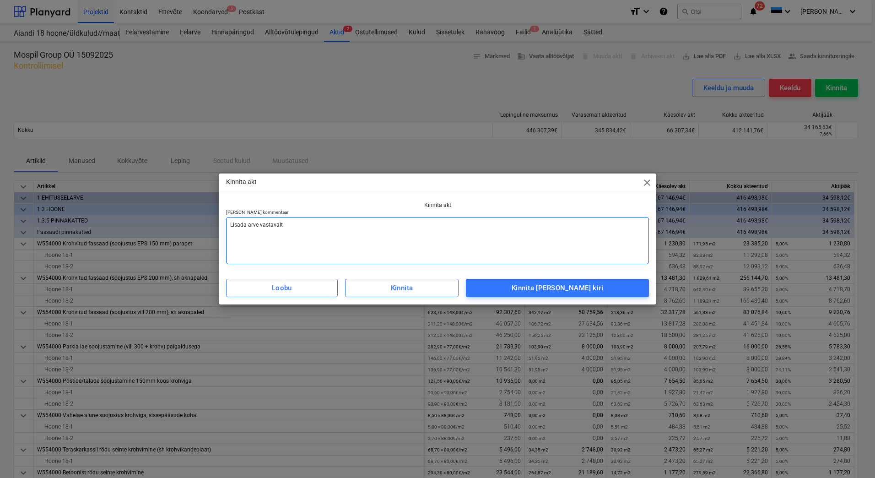
type textarea "x"
type textarea "Lisada arve vastavalt a"
type textarea "x"
type textarea "Lisada arve vastavalt ak"
type textarea "x"
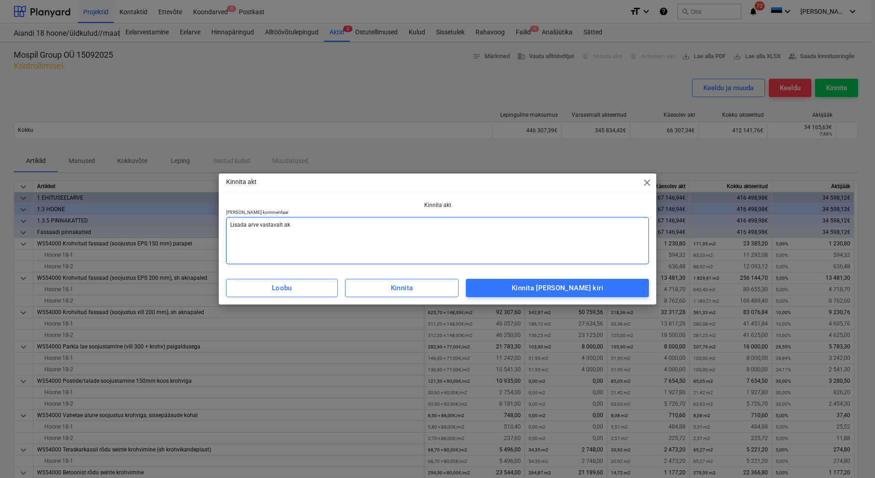
type textarea "Lisada arve vastavalt akt"
type textarea "x"
type textarea "Lisada arve vastavalt akti"
type textarea "x"
type textarea "Lisada arve vastavalt aktil"
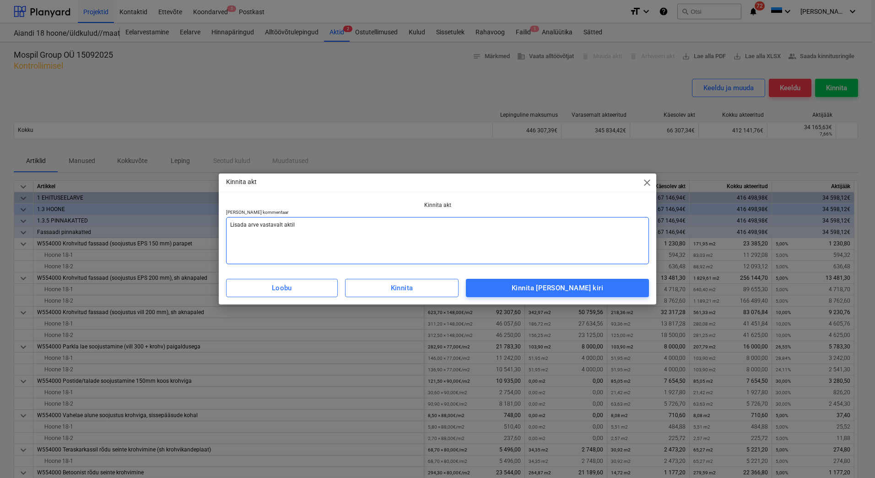
type textarea "x"
type textarea "Lisada arve vastavalt aktile"
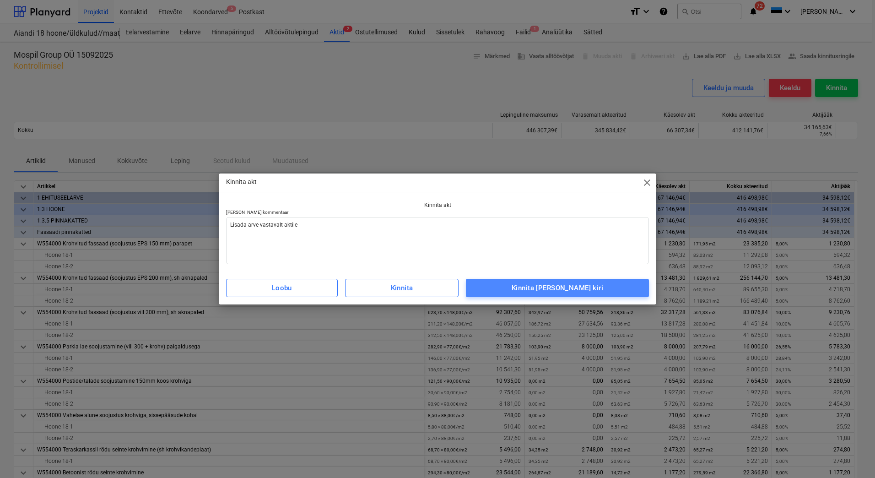
click at [594, 287] on div "Kinnita [PERSON_NAME] kiri" at bounding box center [558, 288] width 92 height 12
type textarea "x"
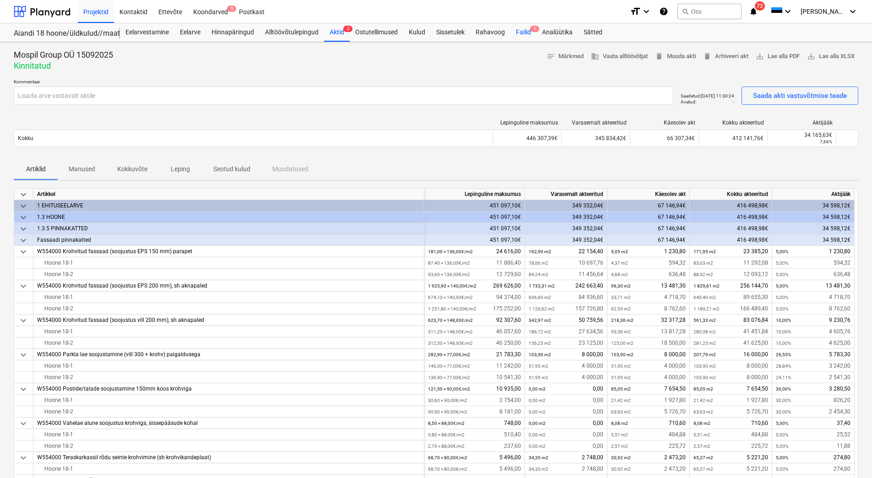
click at [519, 32] on div "Failid 1" at bounding box center [523, 32] width 26 height 18
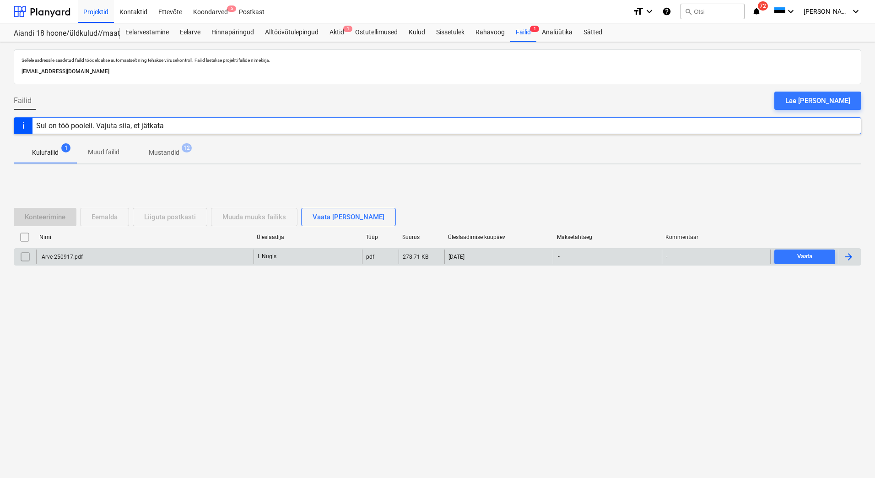
click at [73, 262] on div "Arve 250917.pdf" at bounding box center [144, 256] width 217 height 15
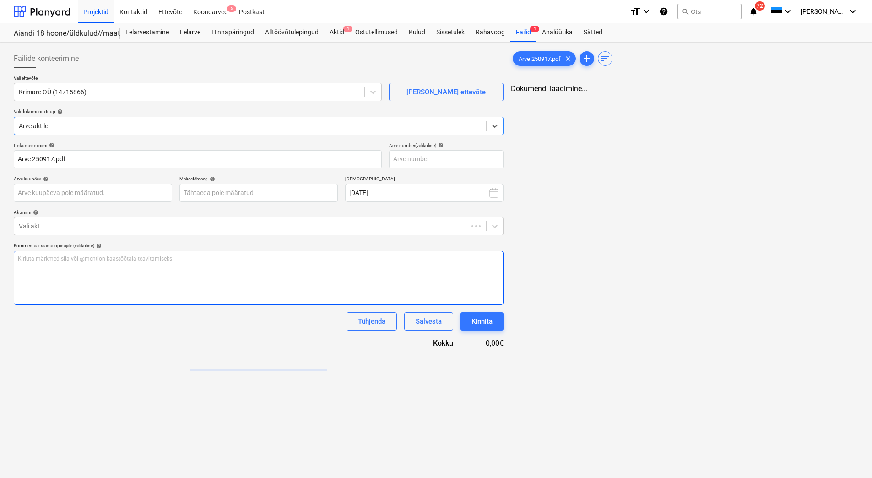
type input "Arve 250917.pdf"
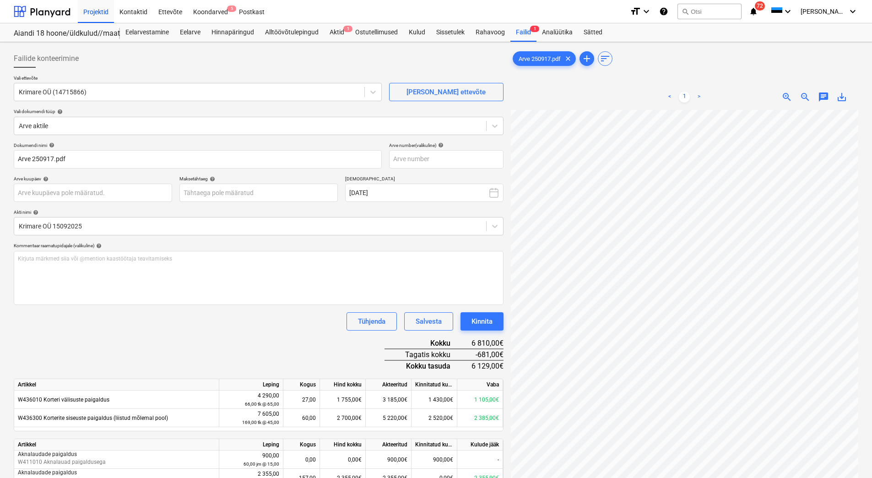
scroll to position [28, 78]
click at [414, 159] on input "text" at bounding box center [446, 159] width 114 height 18
type input "250917"
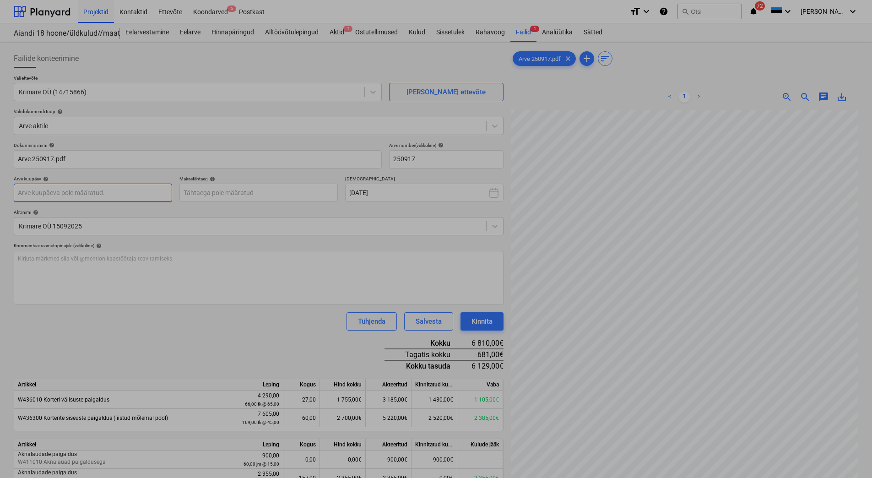
click at [59, 193] on body "Projektid Kontaktid Ettevõte Koondarved 5 Postkast format_size keyboard_arrow_d…" at bounding box center [436, 239] width 872 height 478
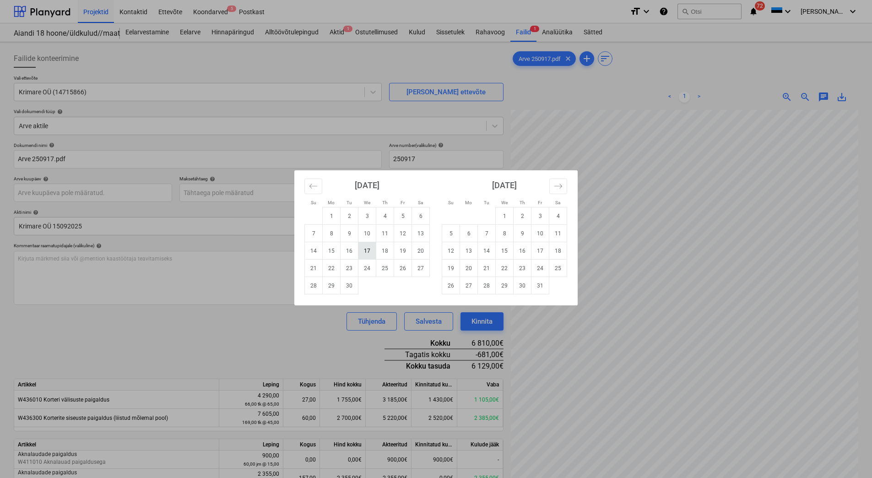
click at [368, 253] on td "17" at bounding box center [367, 250] width 18 height 17
type input "[DATE]"
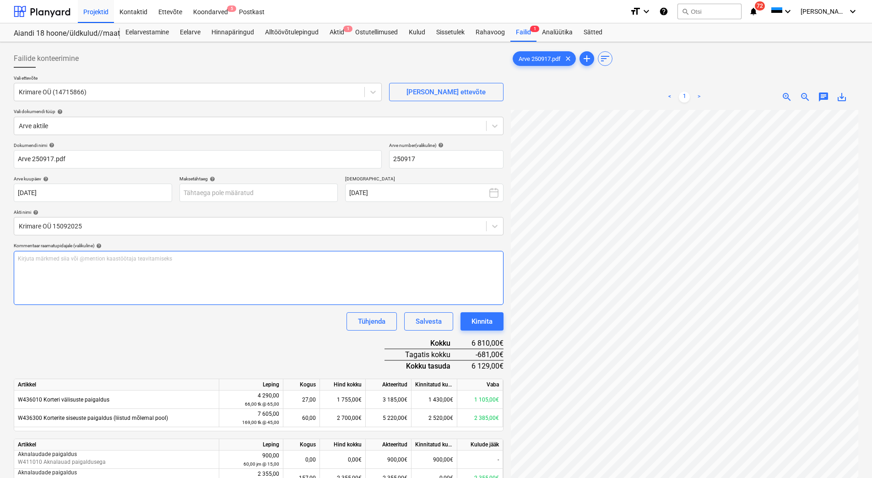
scroll to position [65, 78]
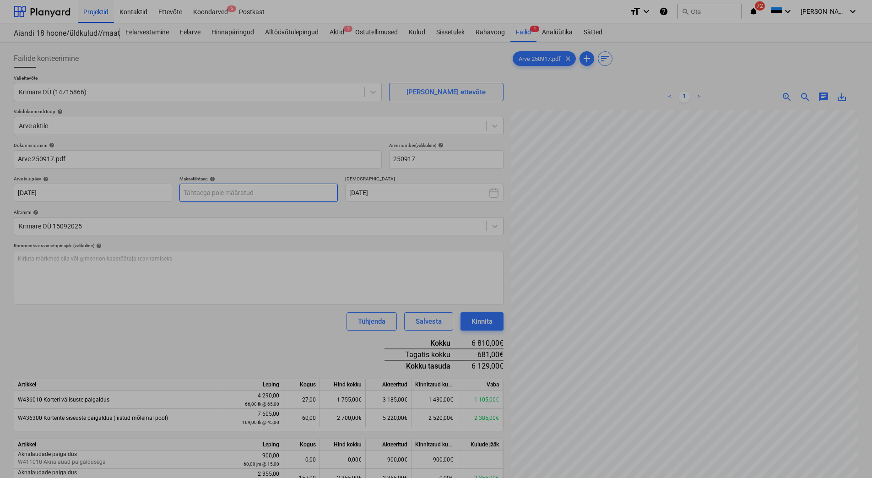
click at [211, 189] on body "Projektid Kontaktid Ettevõte Koondarved 5 Postkast format_size keyboard_arrow_d…" at bounding box center [436, 239] width 872 height 478
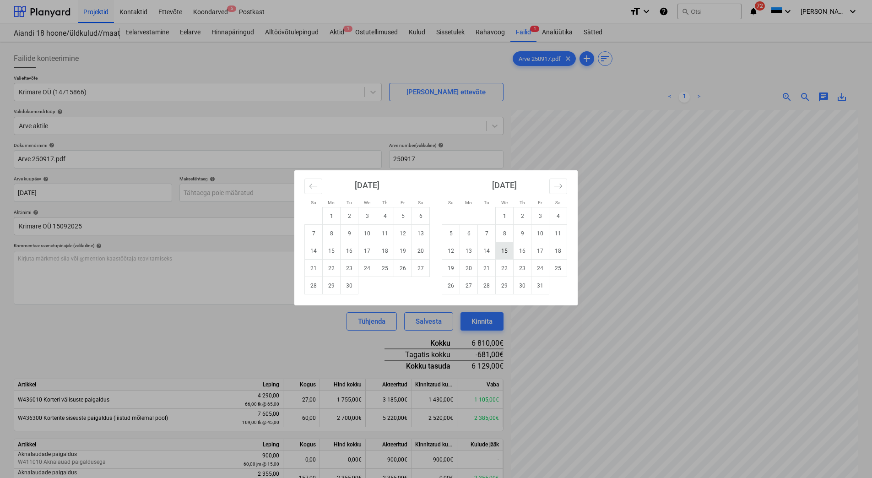
click at [502, 252] on td "15" at bounding box center [505, 250] width 18 height 17
type input "[DATE]"
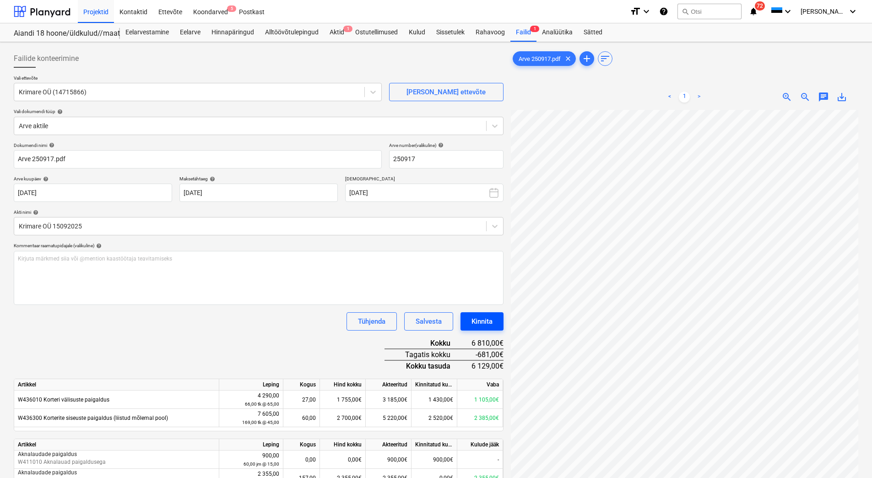
click at [479, 317] on div "Kinnita" at bounding box center [481, 321] width 21 height 12
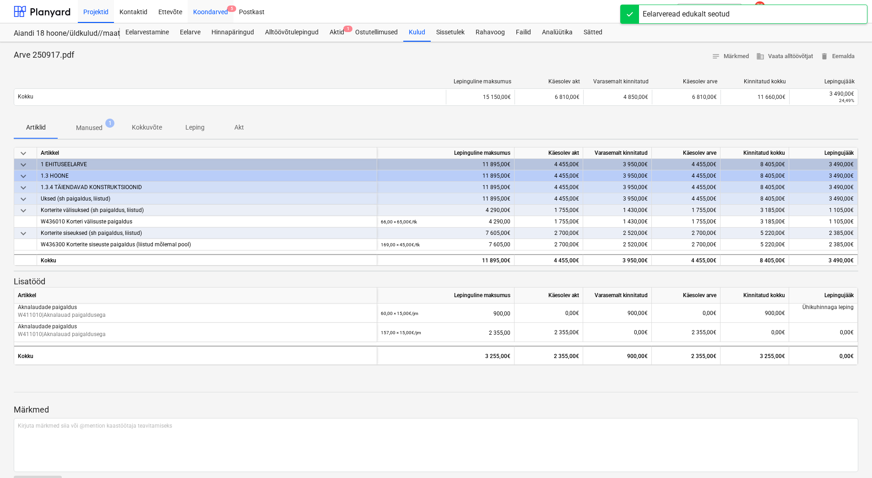
click at [216, 16] on div "Koondarved 5" at bounding box center [211, 11] width 46 height 23
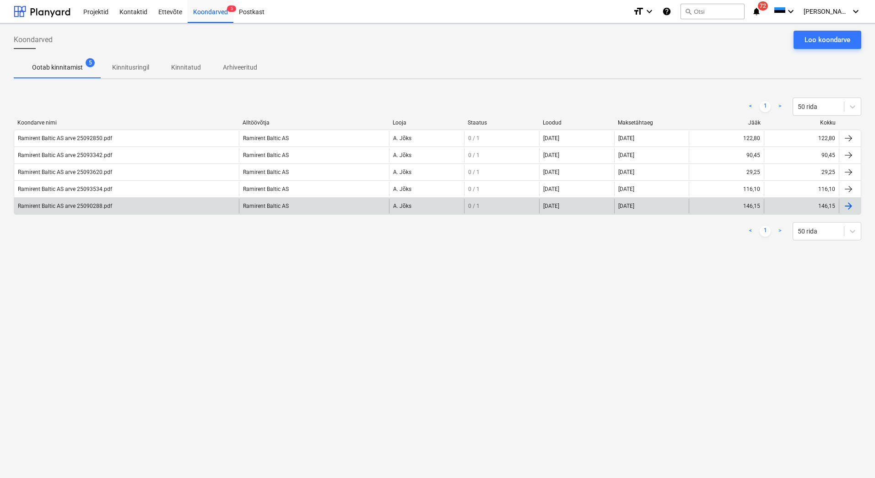
click at [92, 210] on div "Ramirent Baltic AS arve 25090288.pdf" at bounding box center [126, 206] width 225 height 15
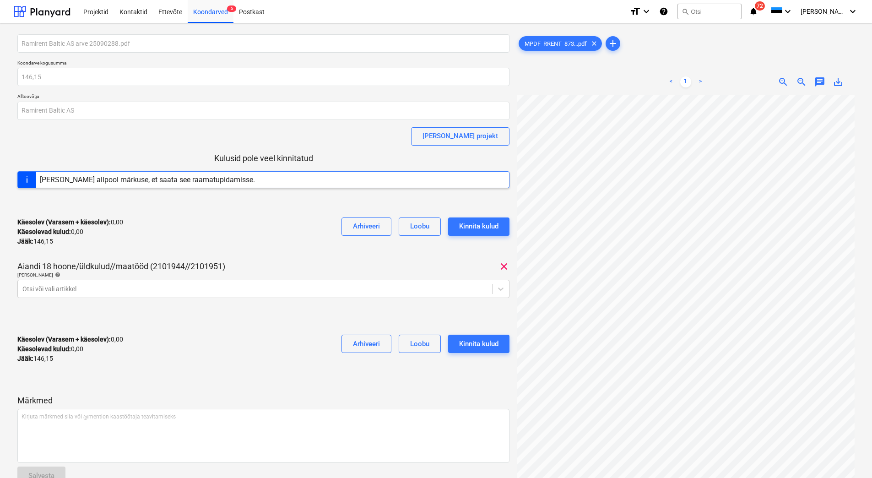
scroll to position [7, 31]
